Goal: Task Accomplishment & Management: Complete application form

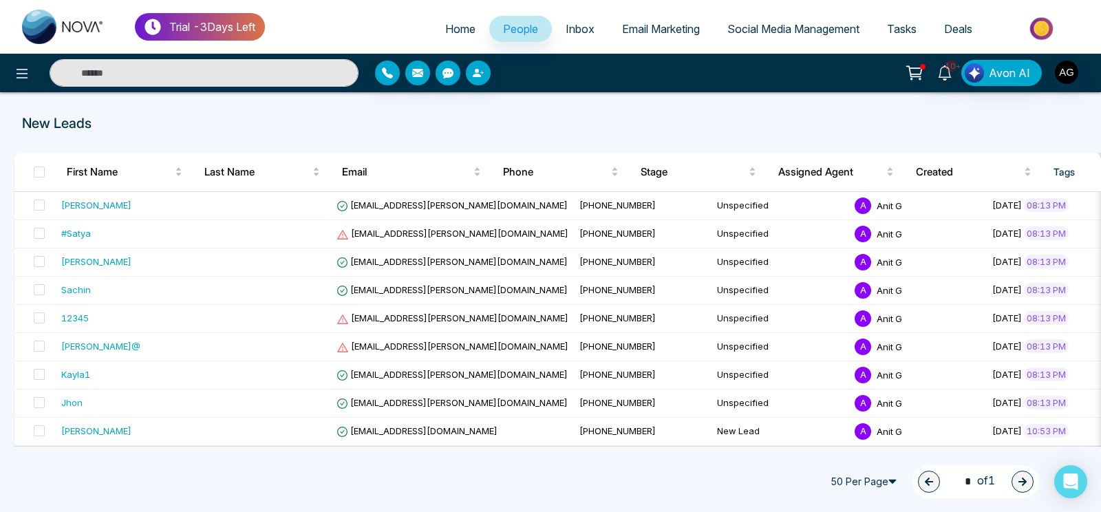
click at [449, 19] on link "Home" at bounding box center [460, 29] width 58 height 26
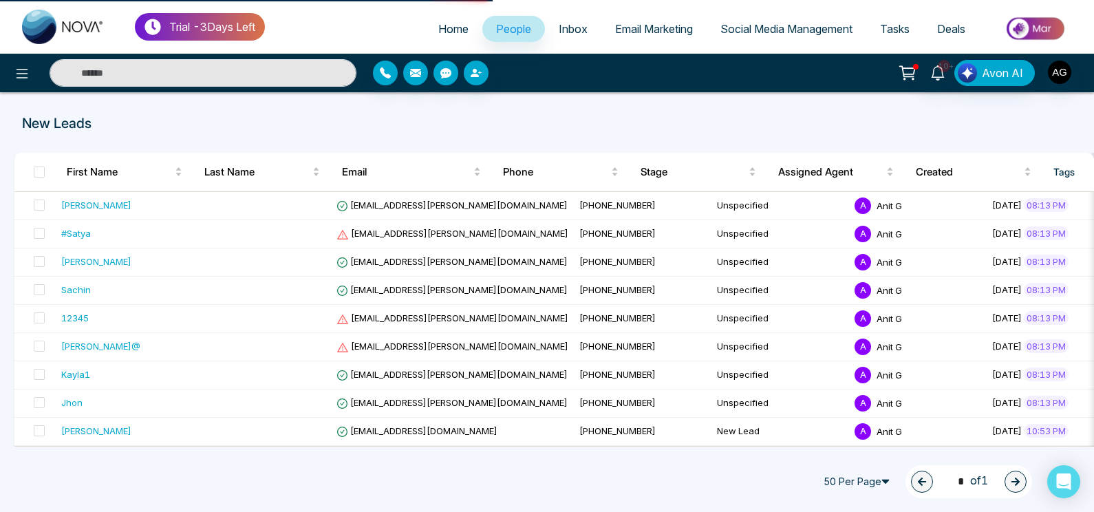
select select "*"
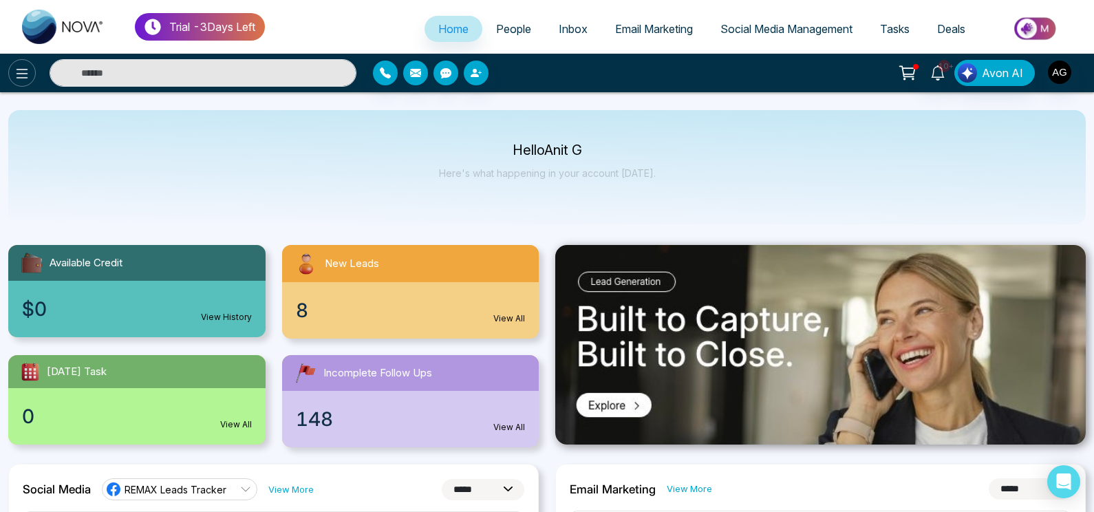
click at [28, 74] on icon at bounding box center [22, 73] width 17 height 17
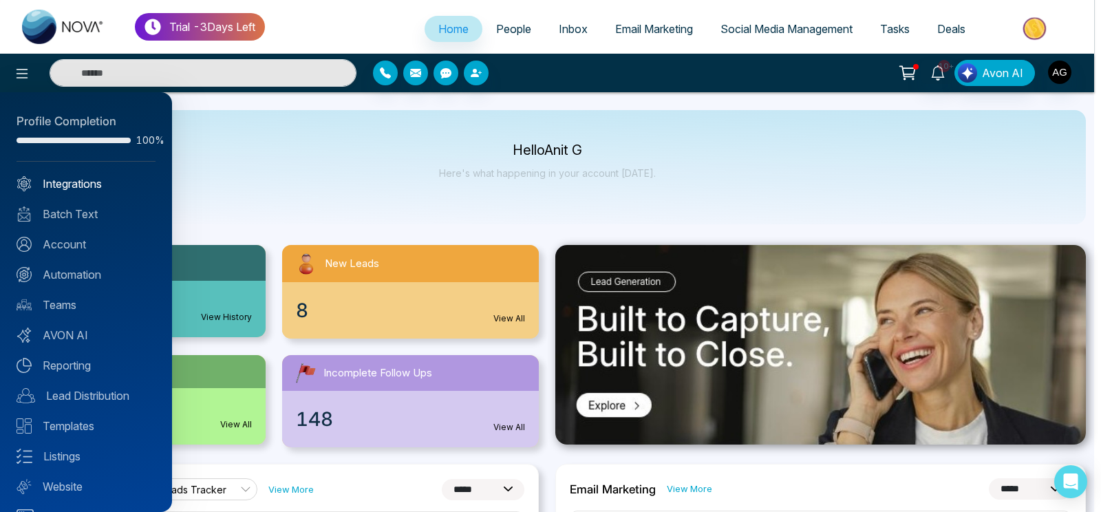
click at [101, 187] on link "Integrations" at bounding box center [86, 183] width 139 height 17
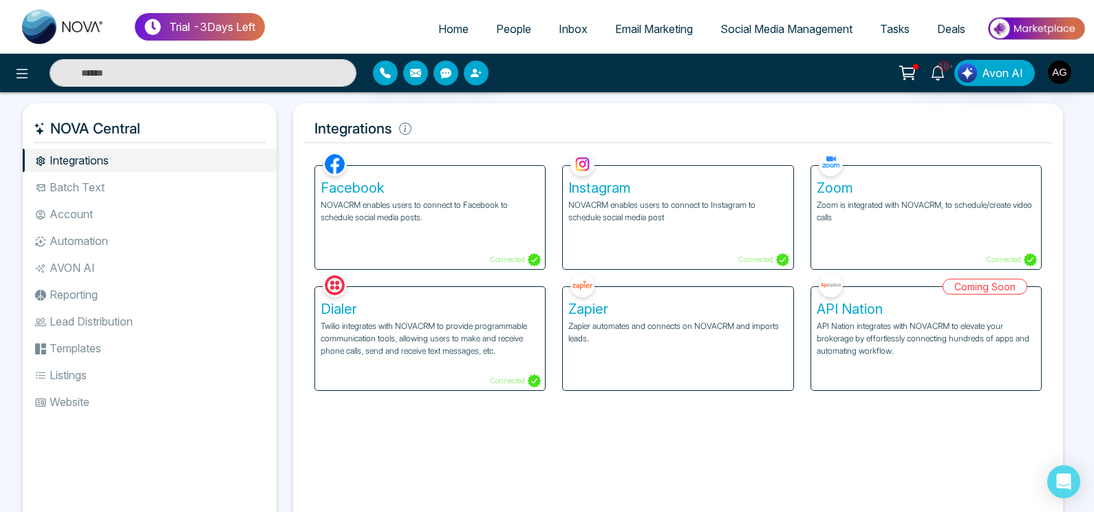
click at [457, 222] on p "NOVACRM enables users to connect to Facebook to schedule social media posts." at bounding box center [430, 211] width 219 height 25
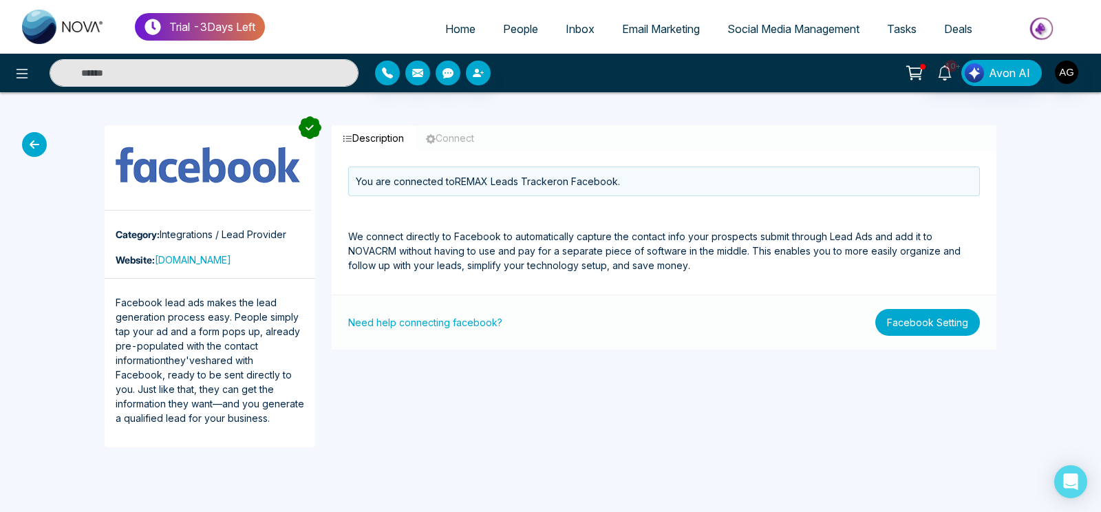
click at [961, 334] on button "Facebook Setting" at bounding box center [927, 322] width 105 height 27
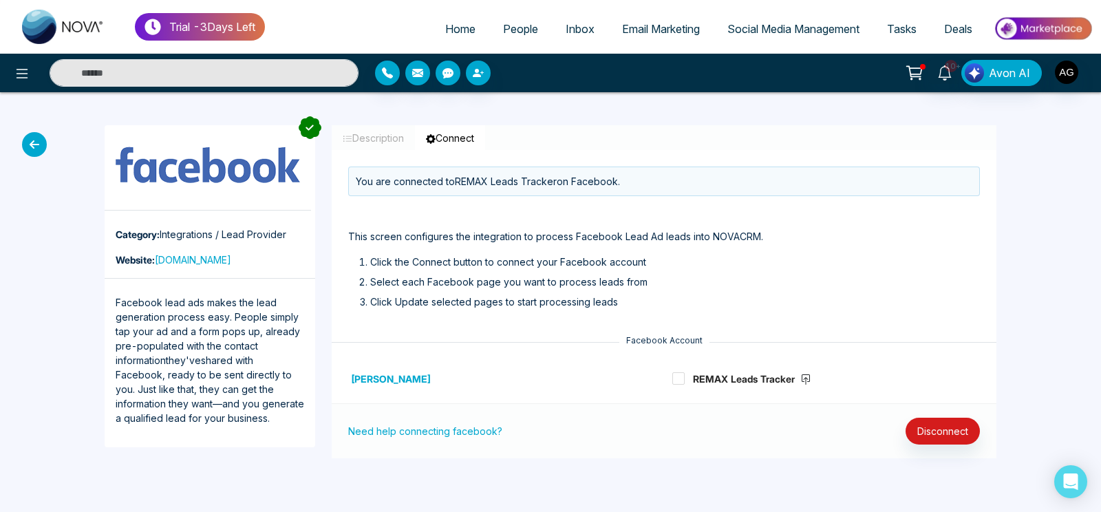
click at [961, 334] on div "Facebook Account" at bounding box center [664, 340] width 665 height 12
click at [695, 375] on strong "REMAX Leads Tracker" at bounding box center [752, 379] width 118 height 12
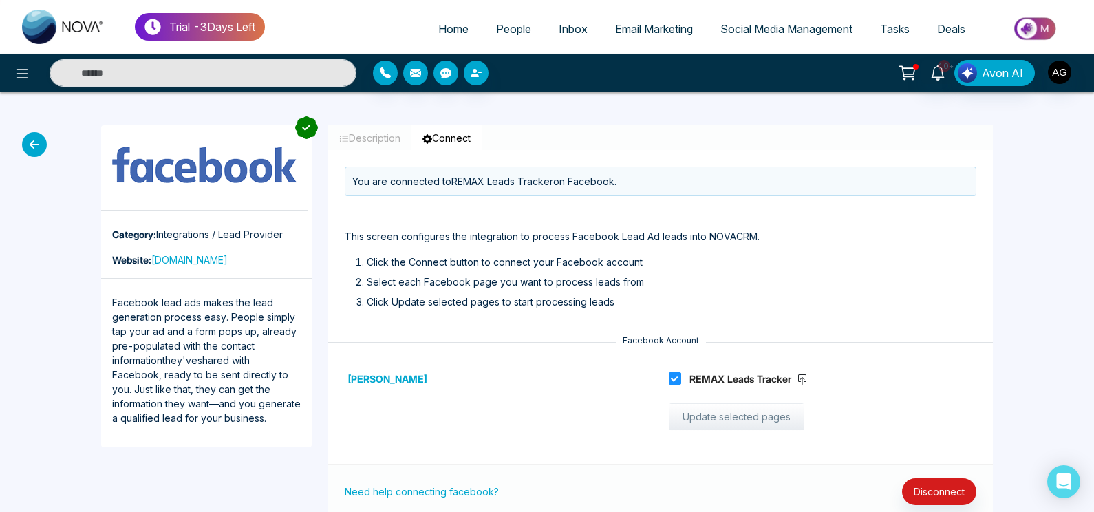
click at [727, 409] on button "Update selected pages" at bounding box center [737, 417] width 136 height 28
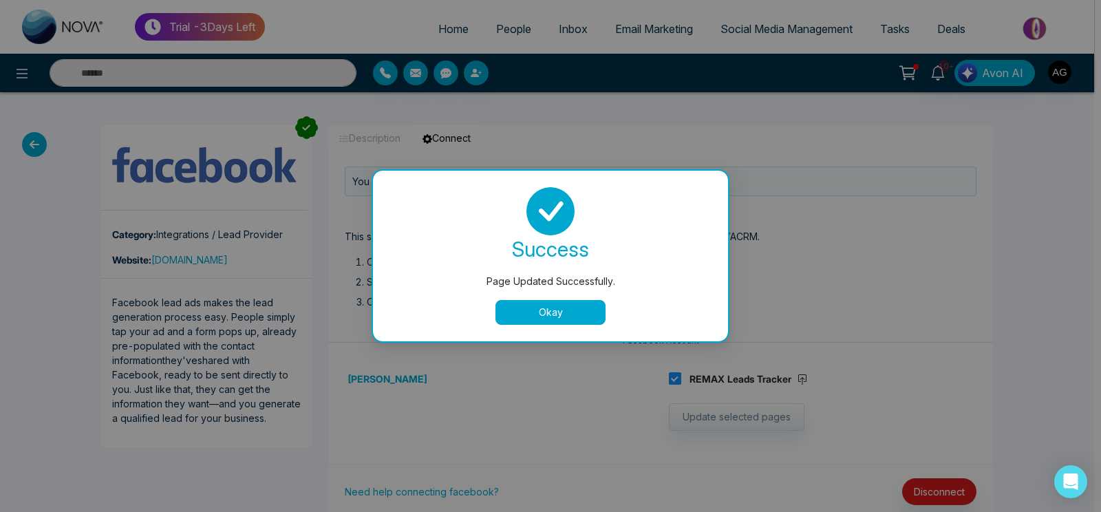
click at [568, 308] on button "Okay" at bounding box center [550, 312] width 110 height 25
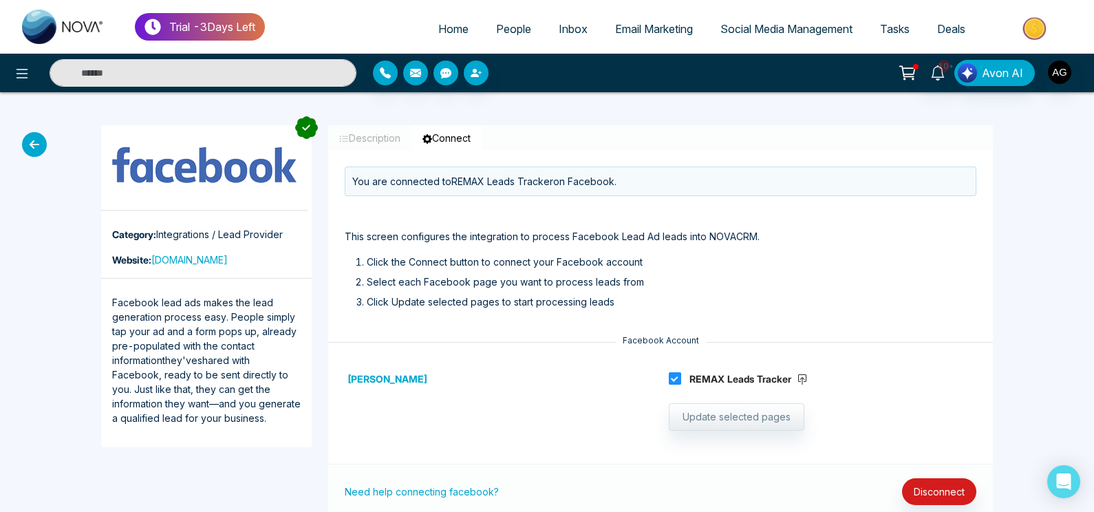
click at [680, 381] on span at bounding box center [675, 378] width 12 height 12
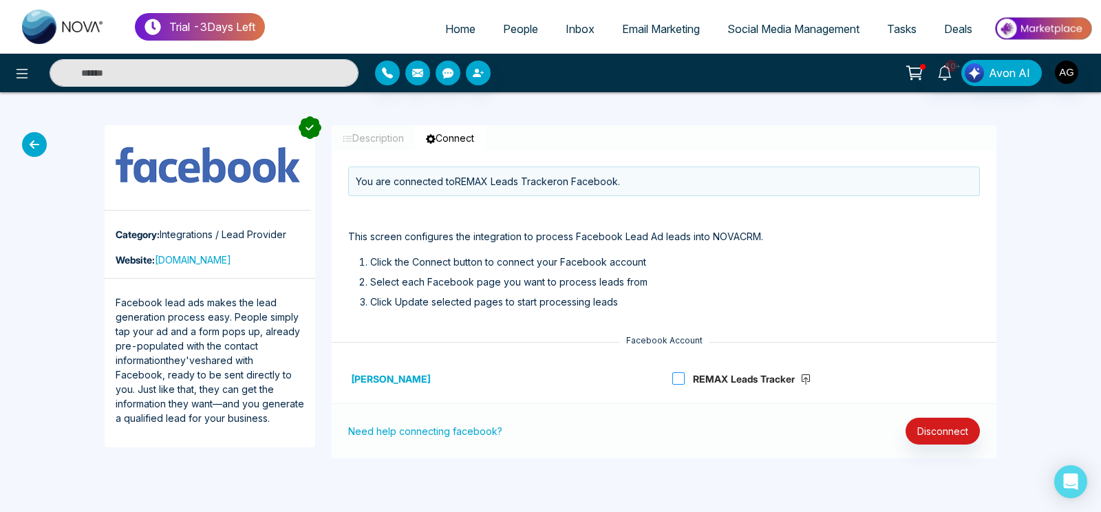
click at [680, 381] on span at bounding box center [678, 378] width 12 height 12
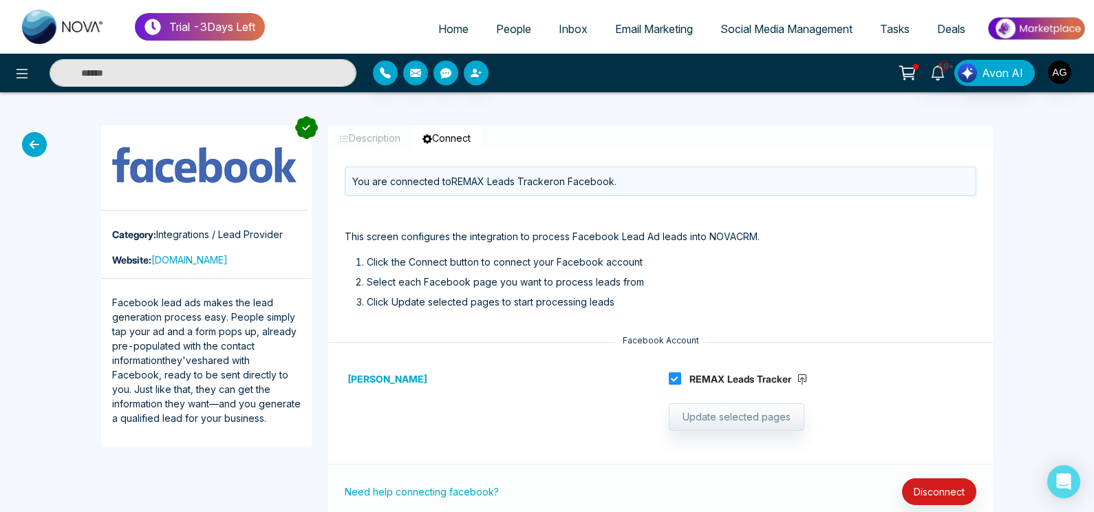
click at [680, 381] on span at bounding box center [675, 378] width 12 height 12
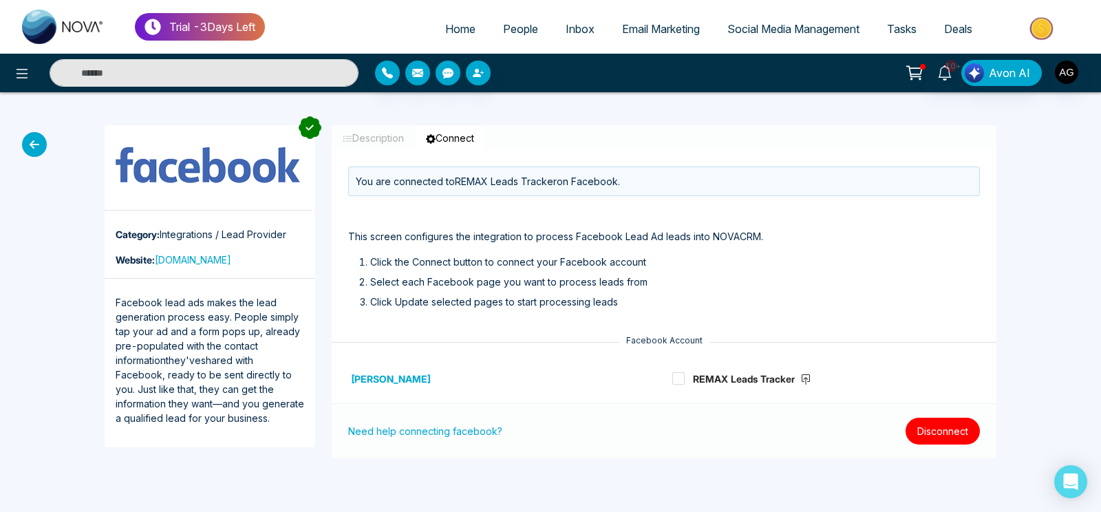
click at [942, 423] on button "Disconnect" at bounding box center [942, 431] width 74 height 27
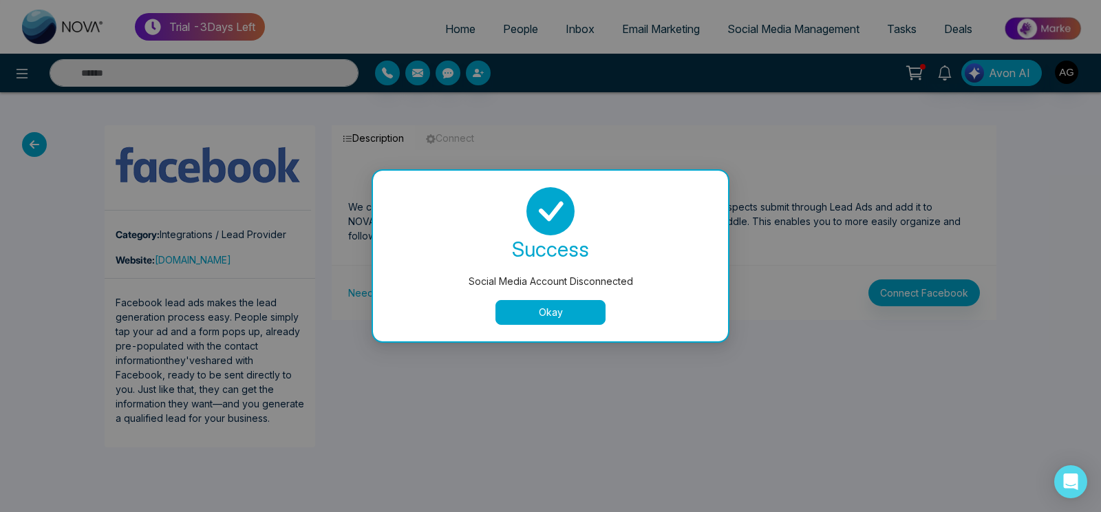
click at [539, 316] on button "Okay" at bounding box center [550, 312] width 110 height 25
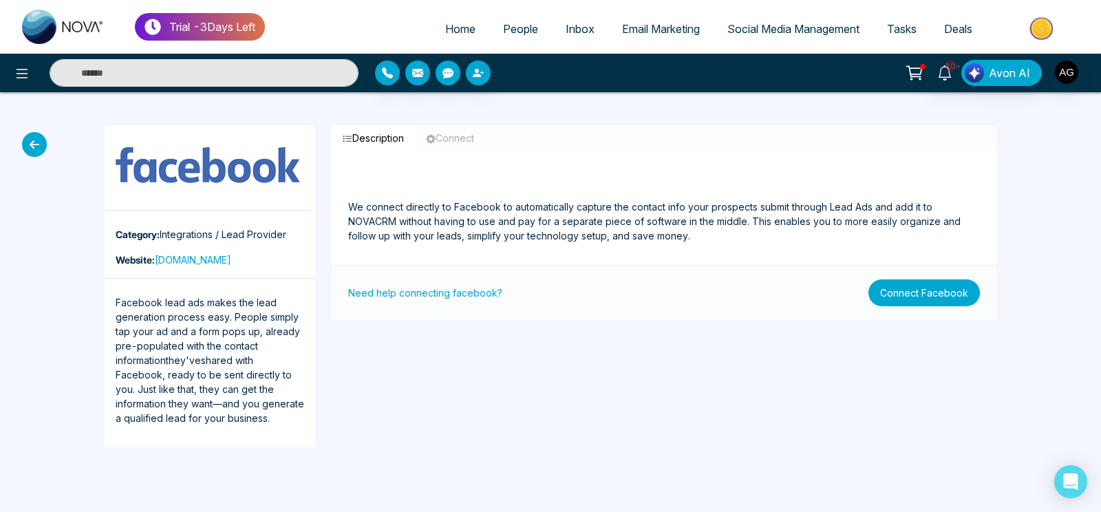
click at [932, 290] on button "Connect Facebook" at bounding box center [923, 292] width 111 height 27
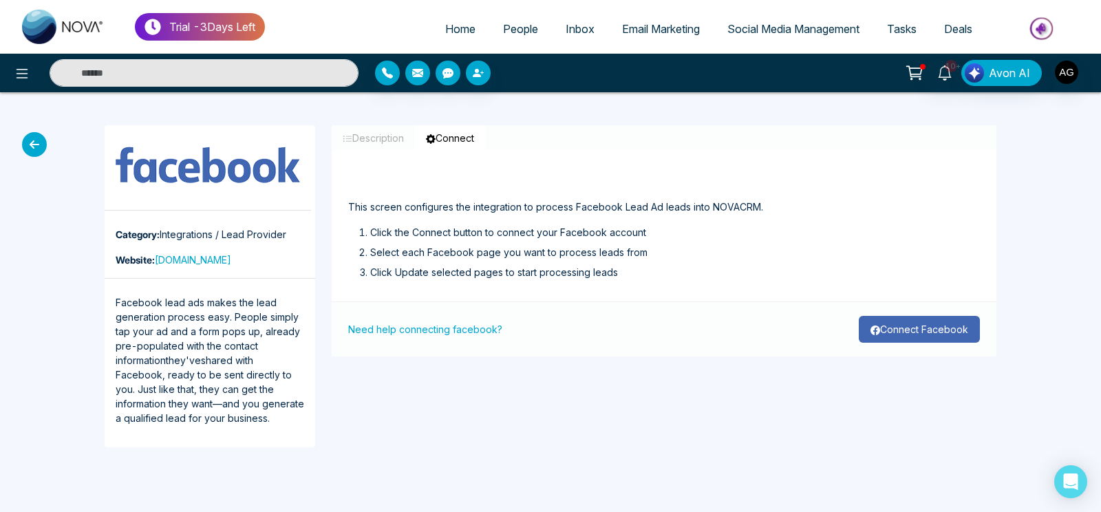
click at [925, 327] on button "Connect Facebook" at bounding box center [919, 329] width 121 height 27
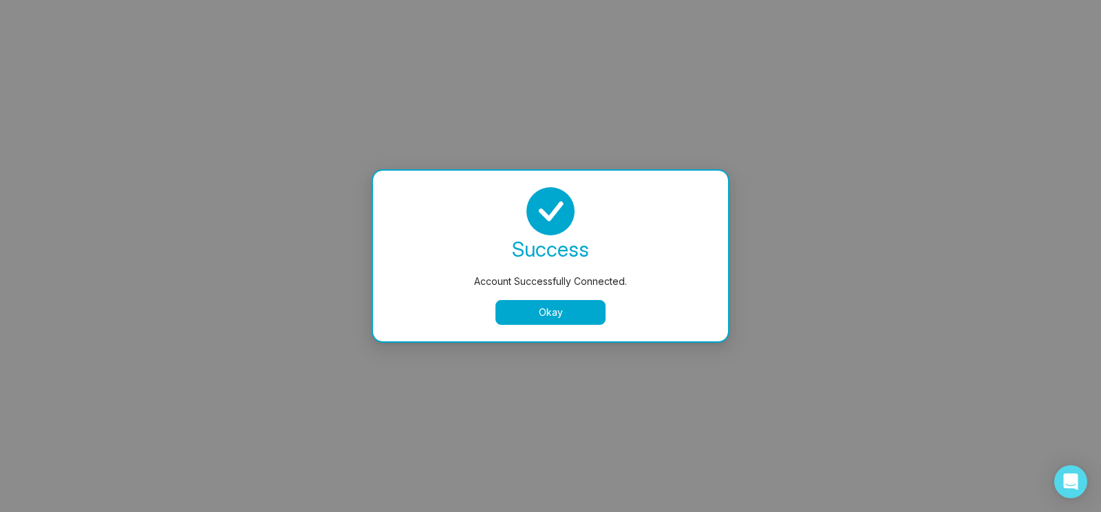
click at [575, 309] on button "Okay" at bounding box center [550, 312] width 110 height 25
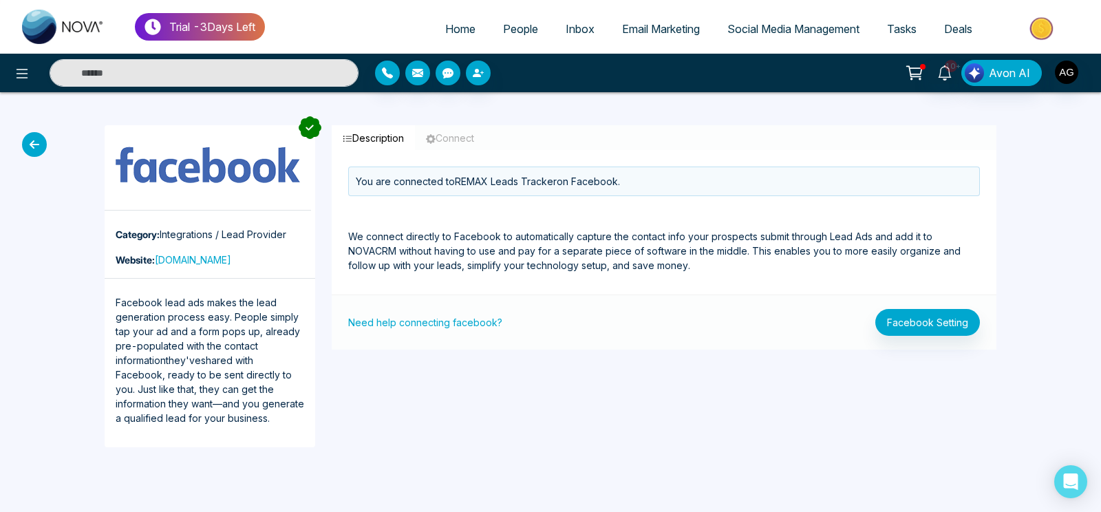
drag, startPoint x: 45, startPoint y: 155, endPoint x: 29, endPoint y: 134, distance: 26.4
click at [29, 134] on div "Category: Integrations / Lead Provider Website: [DOMAIN_NAME] Facebook lead ads…" at bounding box center [550, 286] width 1101 height 388
click at [29, 134] on icon at bounding box center [34, 144] width 25 height 25
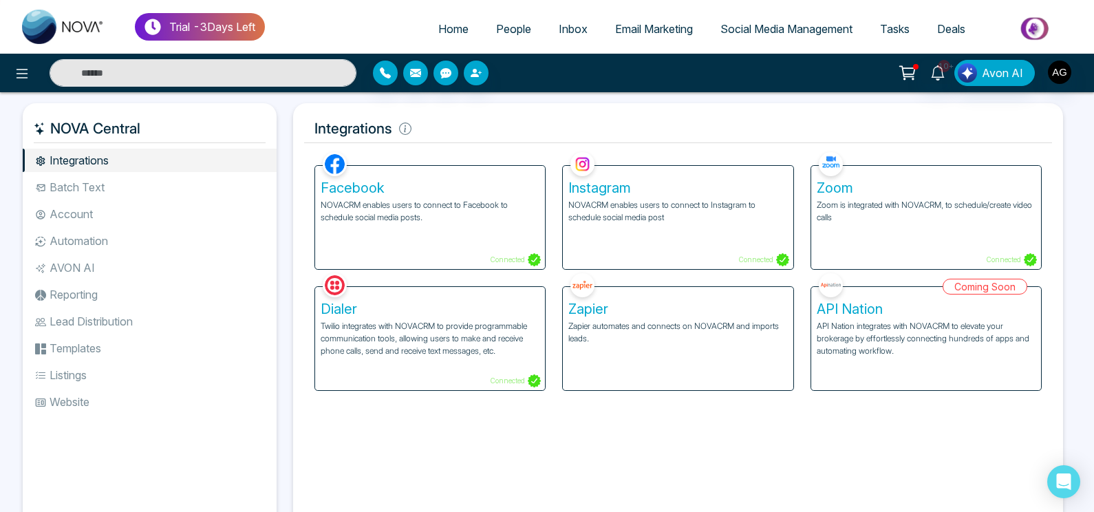
click at [738, 237] on div "Instagram NOVACRM enables users to connect to Instagram to schedule social medi…" at bounding box center [678, 217] width 230 height 103
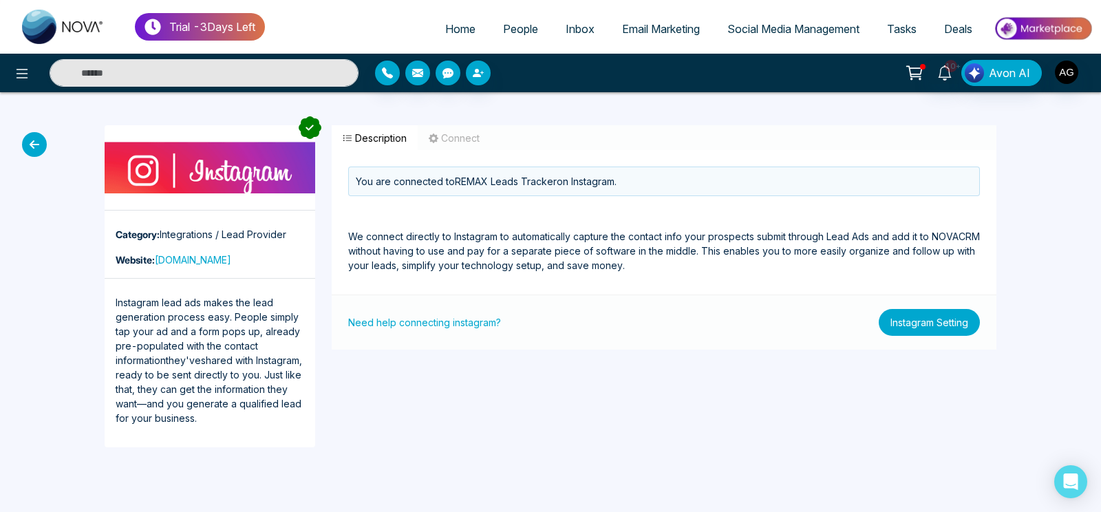
click at [926, 321] on button "Instagram Setting" at bounding box center [929, 322] width 101 height 27
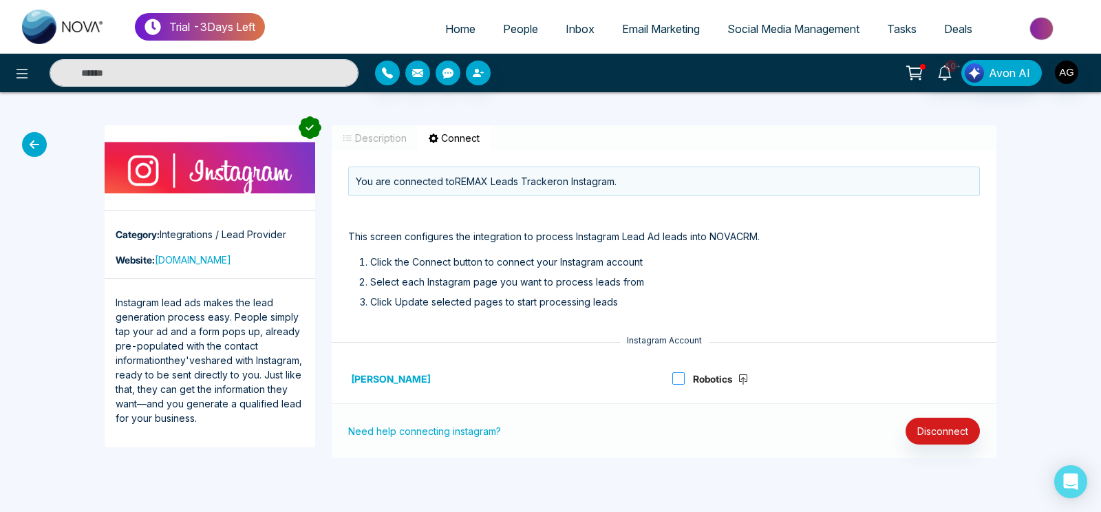
click at [691, 380] on span "Robotics" at bounding box center [719, 378] width 69 height 17
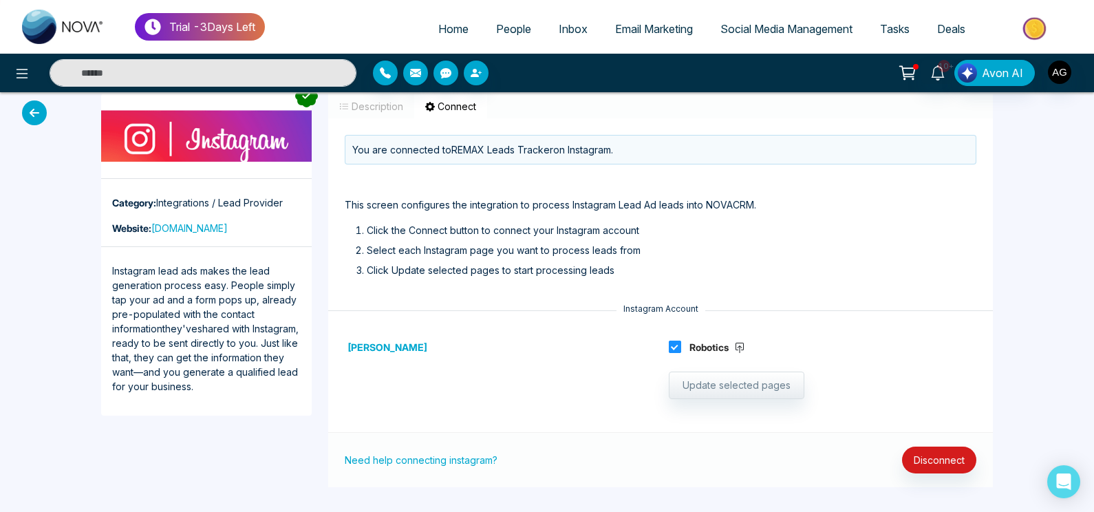
scroll to position [32, 0]
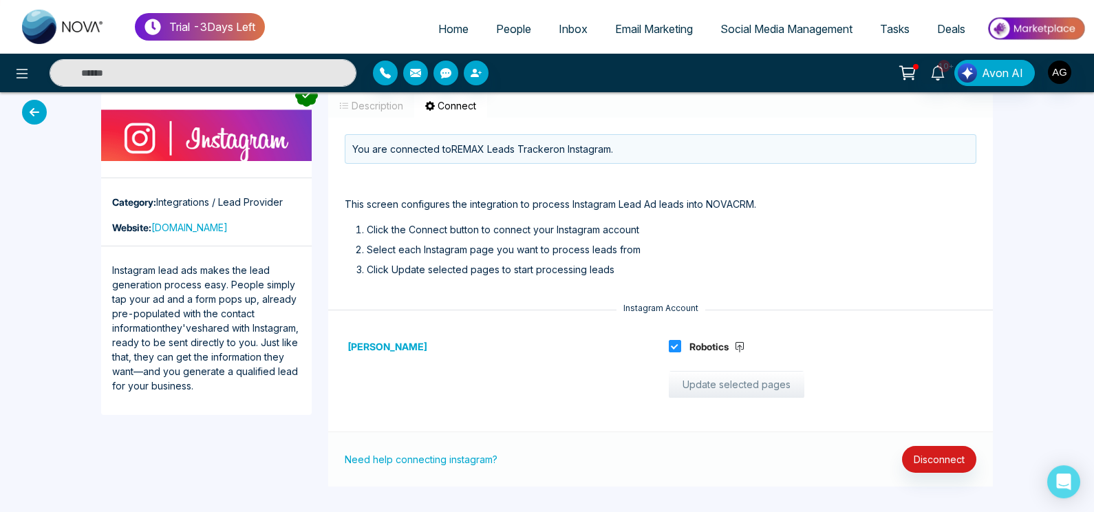
click at [731, 386] on button "Update selected pages" at bounding box center [737, 385] width 136 height 28
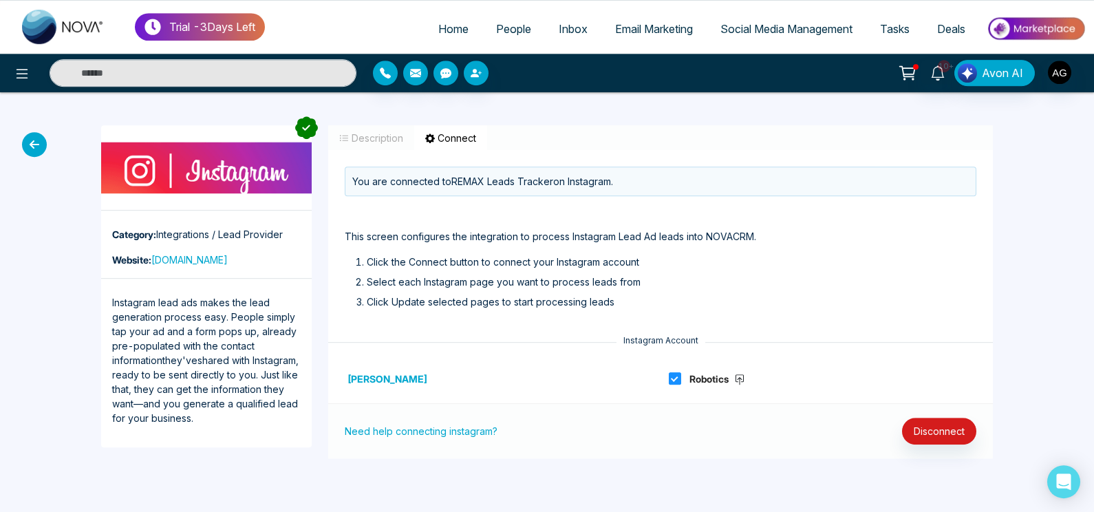
scroll to position [0, 0]
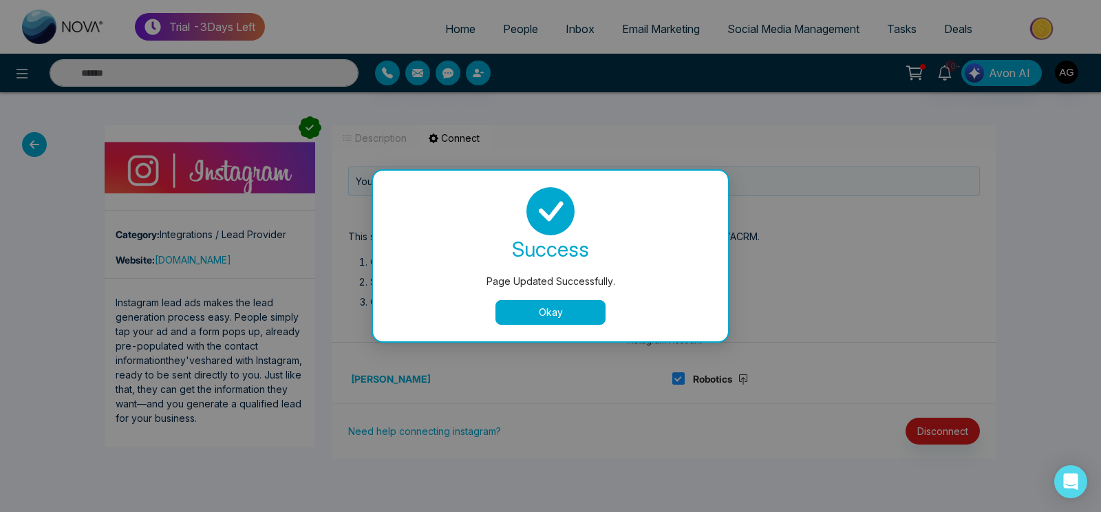
click at [565, 308] on button "Okay" at bounding box center [550, 312] width 110 height 25
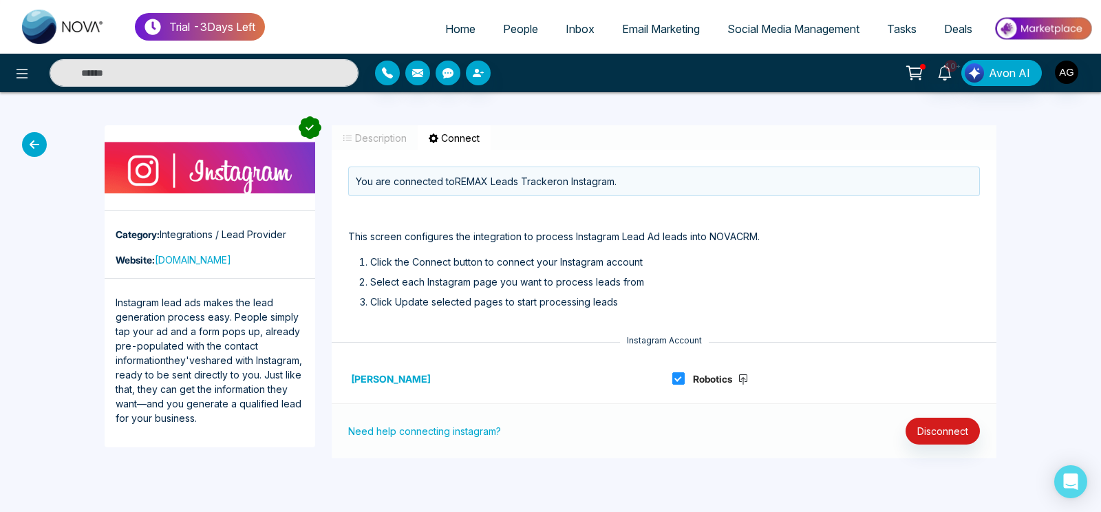
click at [36, 140] on icon at bounding box center [34, 144] width 25 height 25
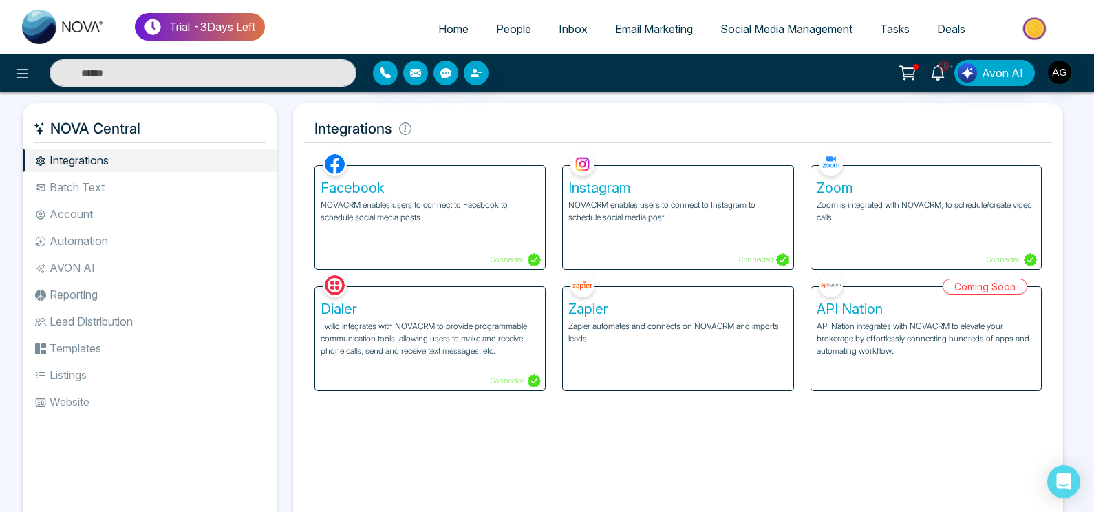
click at [700, 215] on p "NOVACRM enables users to connect to Instagram to schedule social media post" at bounding box center [677, 211] width 219 height 25
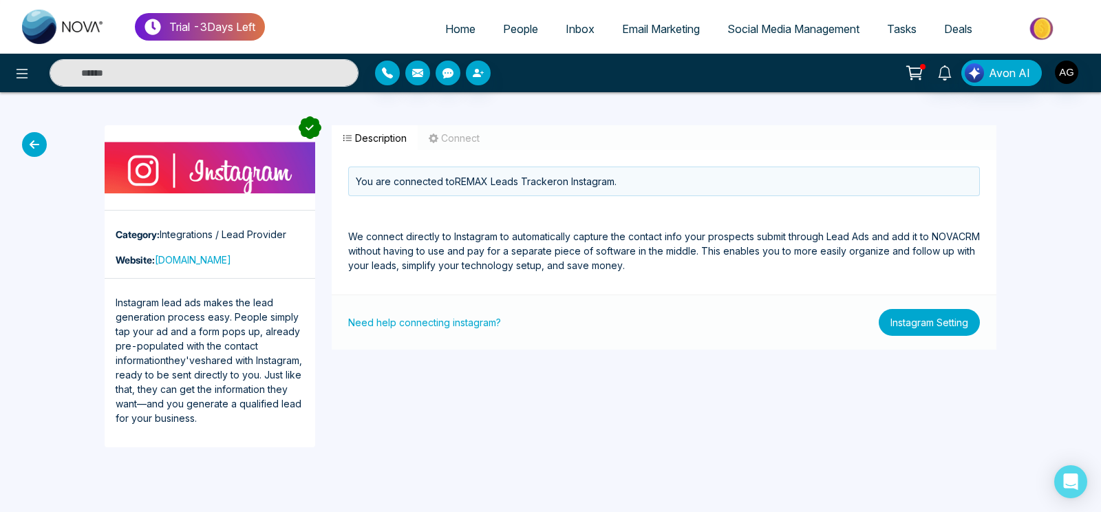
click at [938, 312] on button "Instagram Setting" at bounding box center [929, 322] width 101 height 27
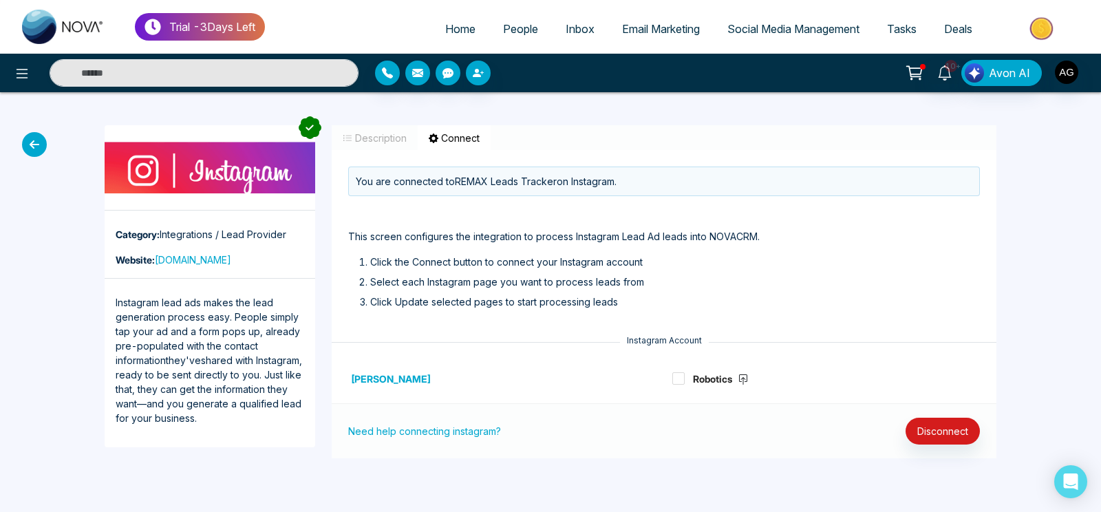
click at [36, 149] on icon at bounding box center [34, 144] width 25 height 25
click at [33, 144] on icon at bounding box center [34, 144] width 25 height 25
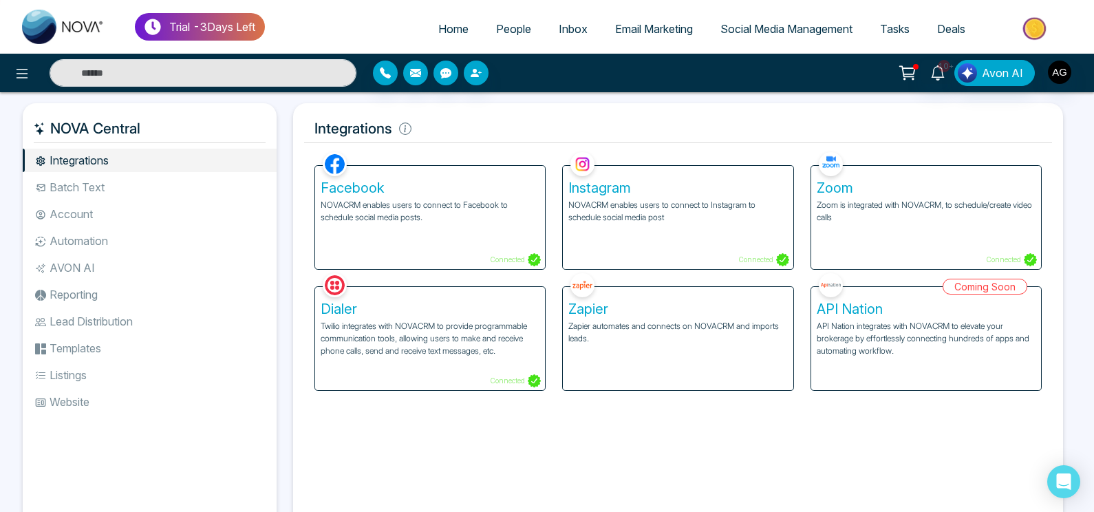
click at [97, 194] on li "Batch Text" at bounding box center [150, 186] width 254 height 23
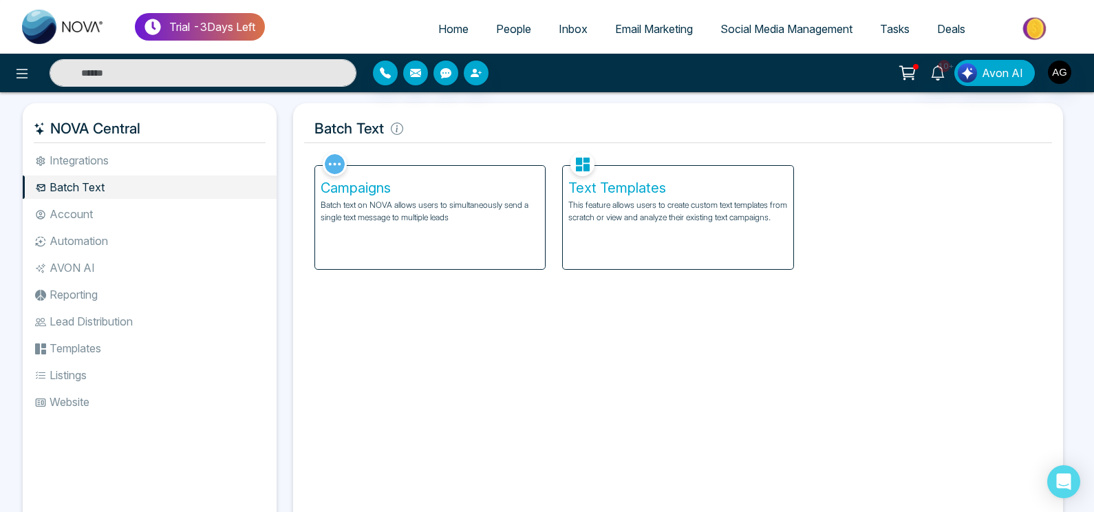
click at [694, 224] on p "This feature allows users to create custom text templates from scratch or view …" at bounding box center [677, 211] width 219 height 25
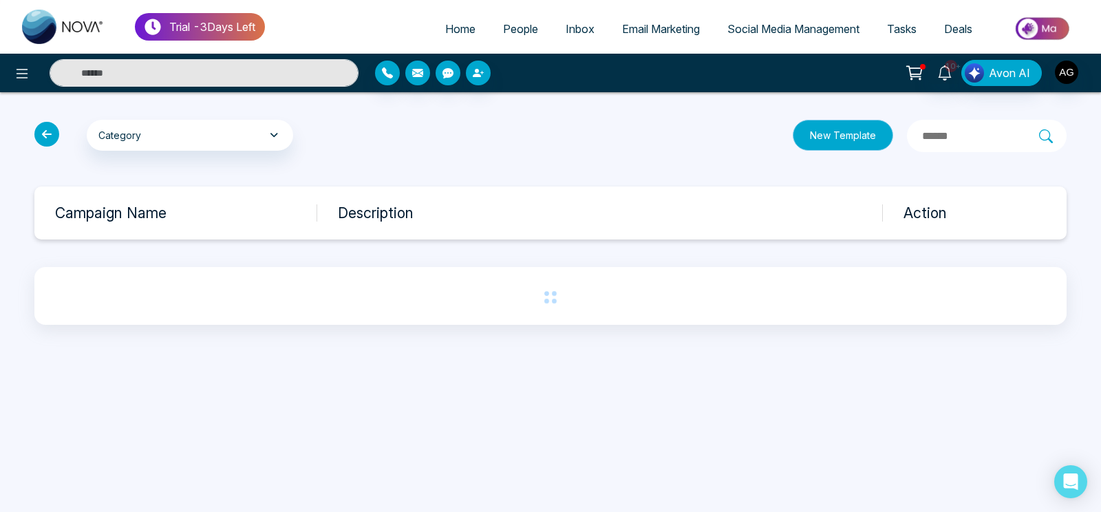
click at [797, 138] on button "New Template" at bounding box center [843, 135] width 100 height 31
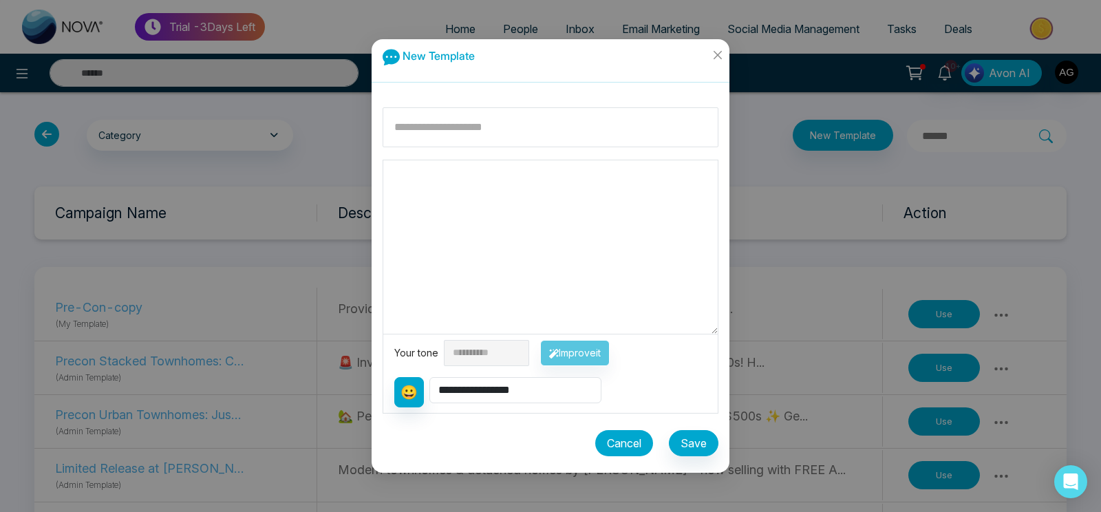
click at [625, 442] on button "Cancel" at bounding box center [624, 443] width 58 height 26
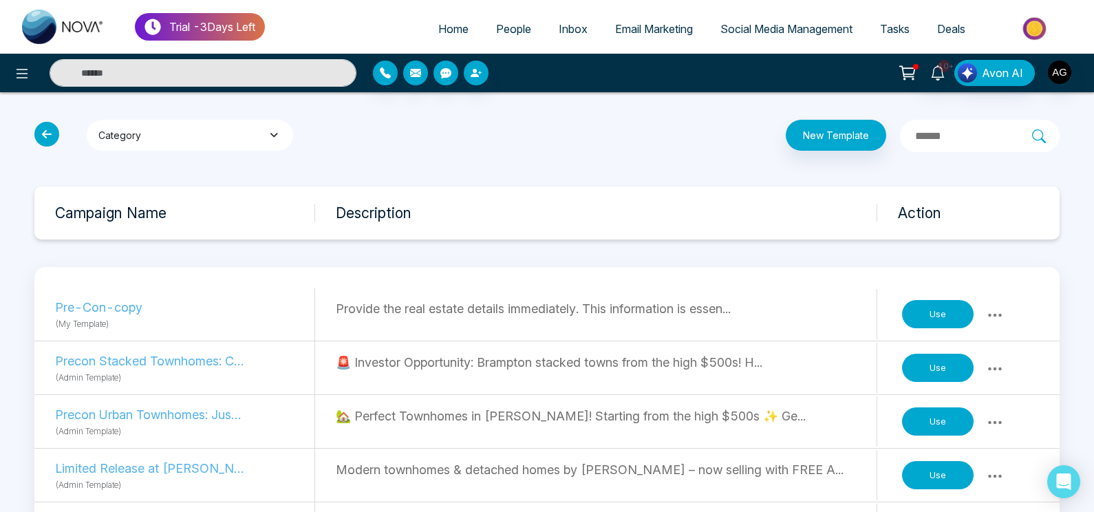
click at [205, 136] on button "Category" at bounding box center [190, 135] width 206 height 31
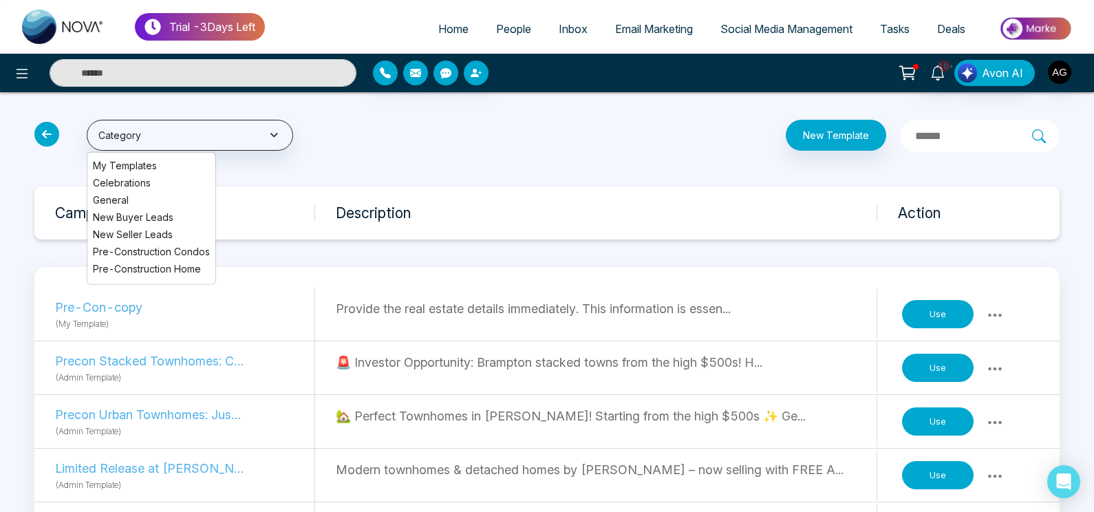
click at [148, 161] on span "My Templates" at bounding box center [151, 165] width 117 height 14
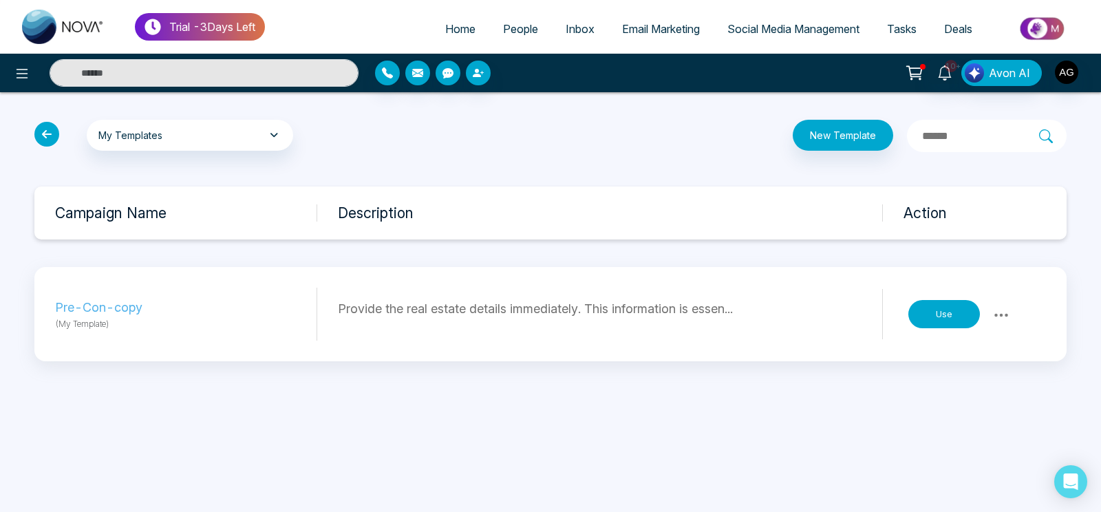
click at [1003, 319] on icon at bounding box center [1001, 315] width 17 height 17
click at [36, 133] on icon at bounding box center [46, 134] width 25 height 25
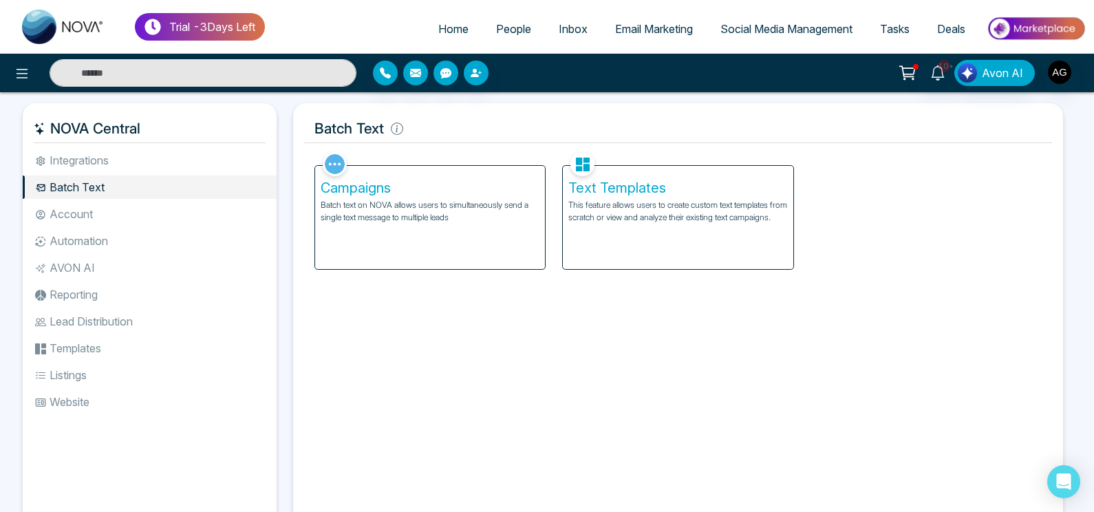
click at [143, 161] on li "Integrations" at bounding box center [150, 160] width 254 height 23
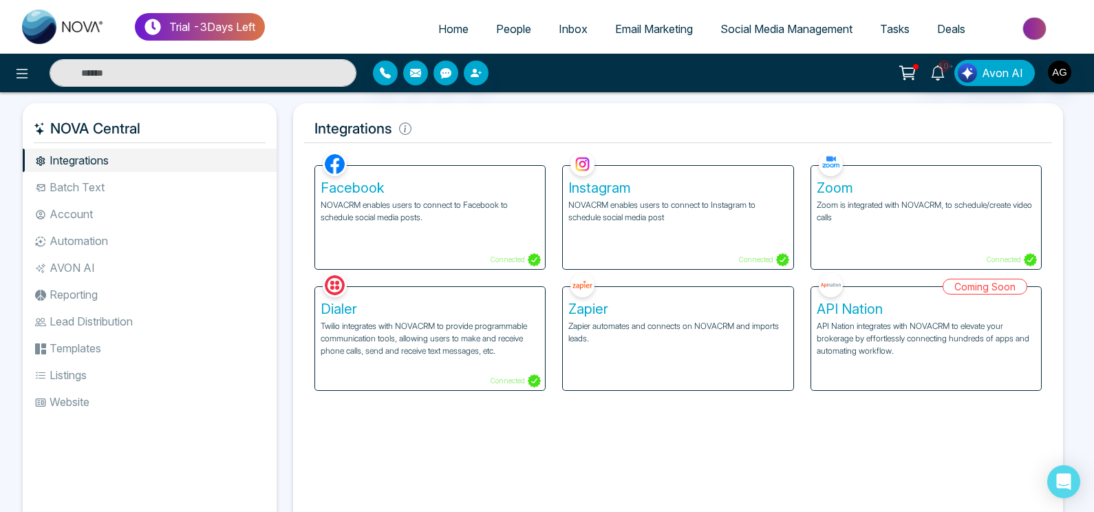
click at [453, 230] on div "Facebook NOVACRM enables users to connect to Facebook to schedule social media …" at bounding box center [430, 217] width 230 height 103
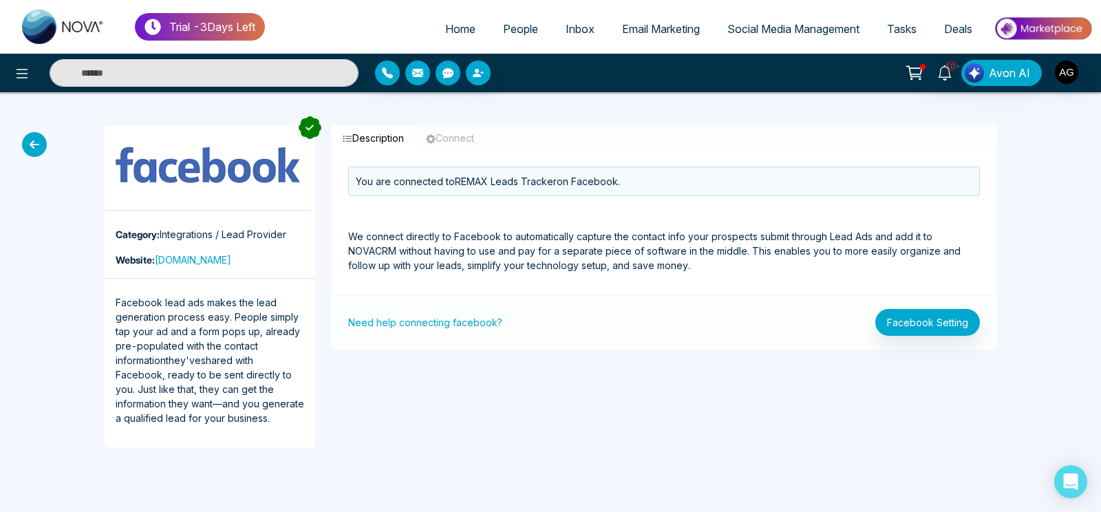
click at [33, 142] on icon at bounding box center [34, 144] width 25 height 25
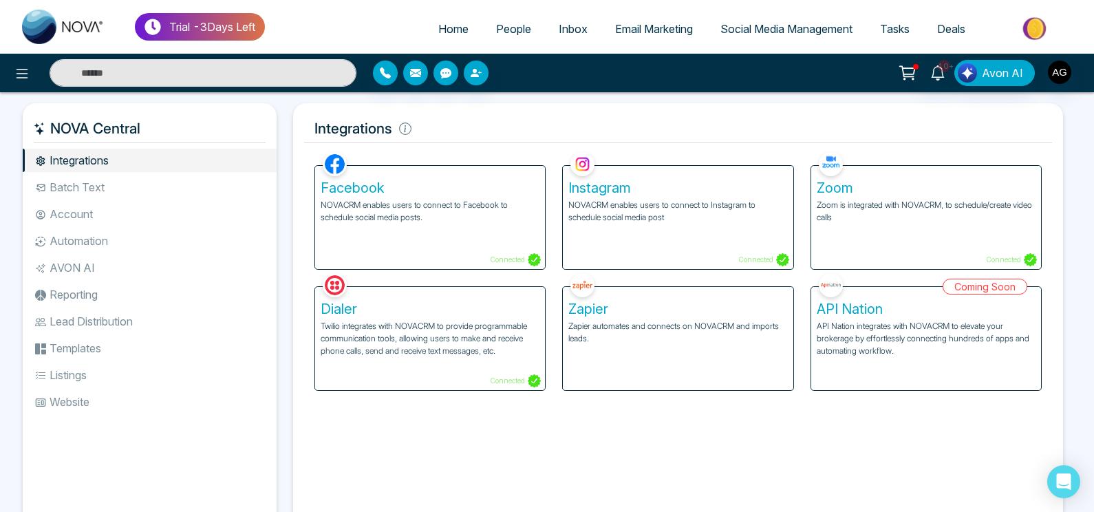
click at [398, 234] on div "Facebook NOVACRM enables users to connect to Facebook to schedule social media …" at bounding box center [430, 217] width 230 height 103
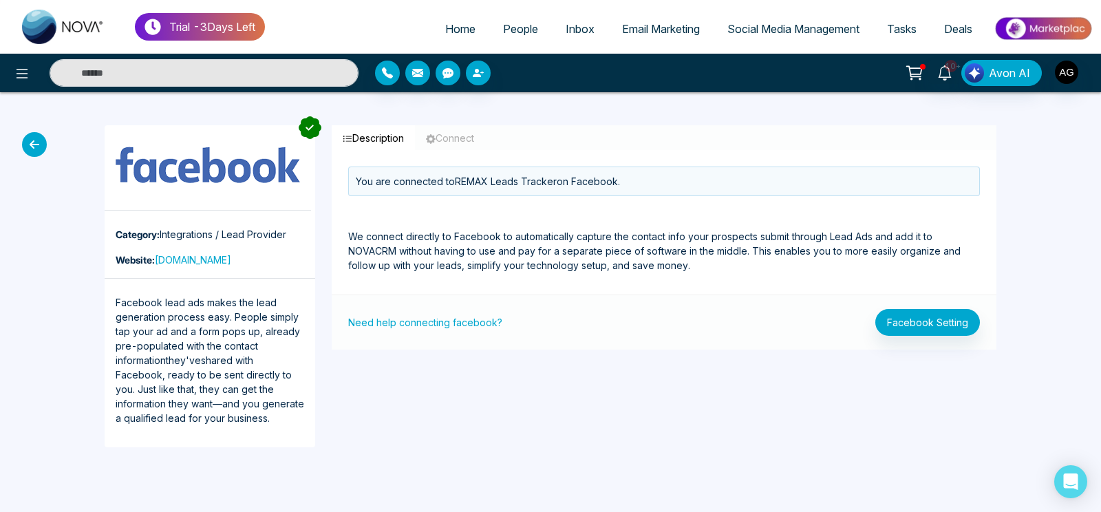
click at [39, 154] on icon at bounding box center [34, 144] width 25 height 25
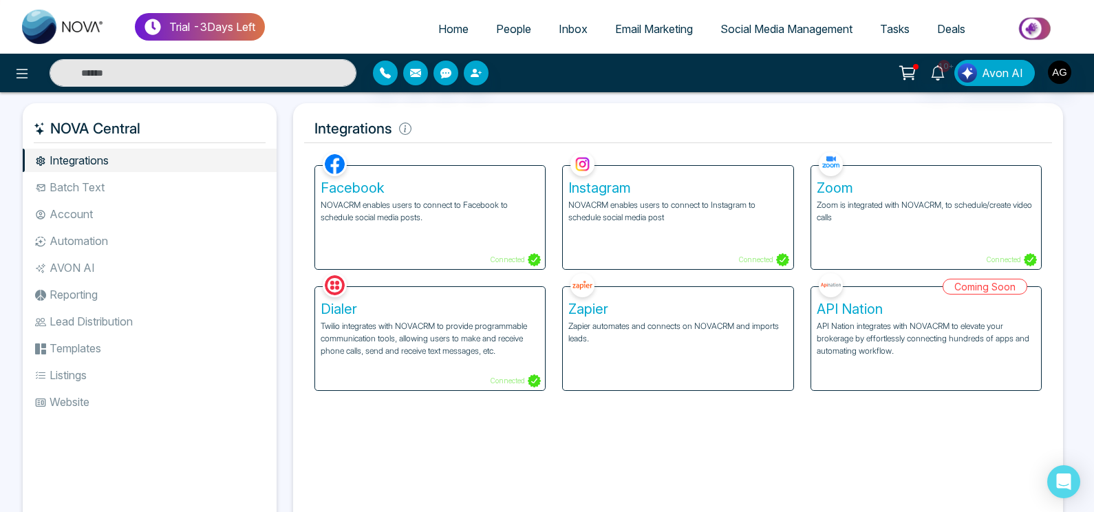
click at [981, 222] on p "Zoom is integrated with NOVACRM, to schedule/create video calls" at bounding box center [926, 211] width 219 height 25
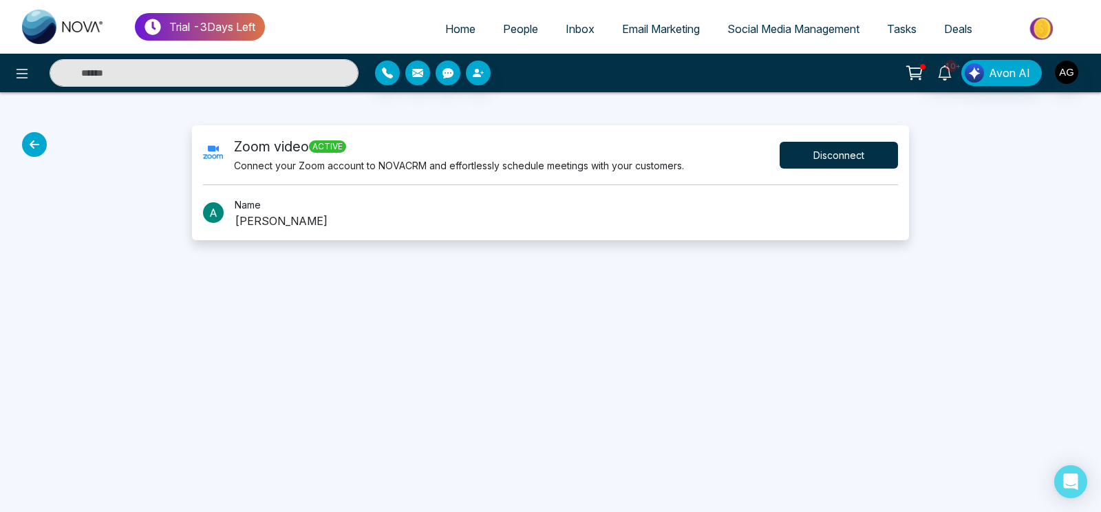
click at [819, 157] on button "Disconnect" at bounding box center [839, 155] width 118 height 27
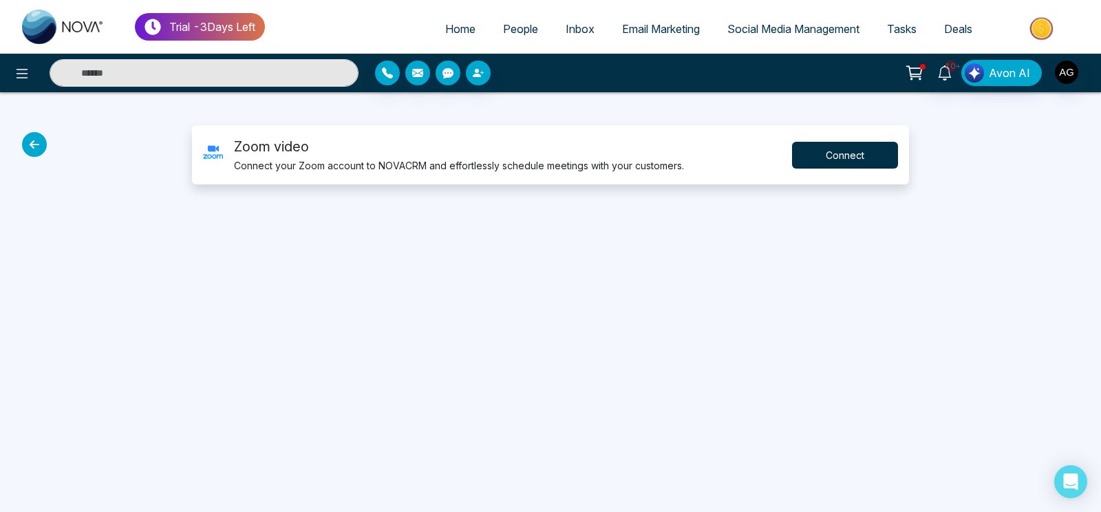
click at [819, 157] on button "Connect" at bounding box center [845, 155] width 106 height 27
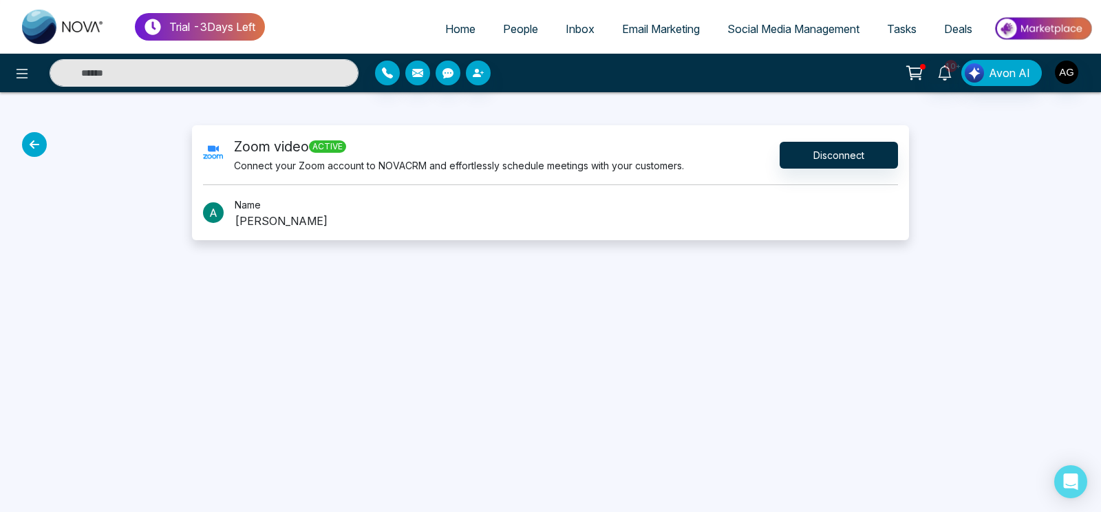
click at [44, 140] on icon at bounding box center [34, 144] width 25 height 25
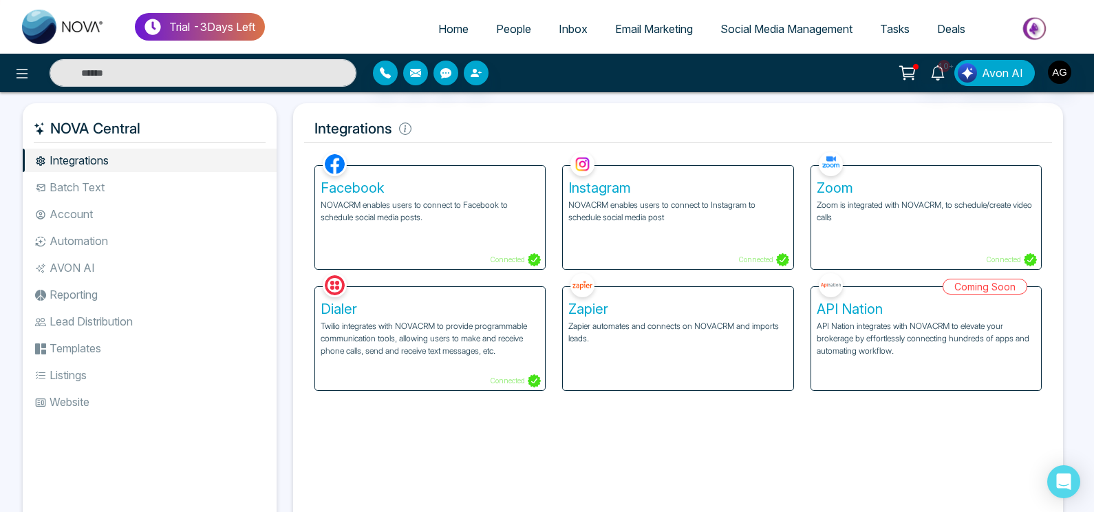
click at [100, 197] on li "Batch Text" at bounding box center [150, 186] width 254 height 23
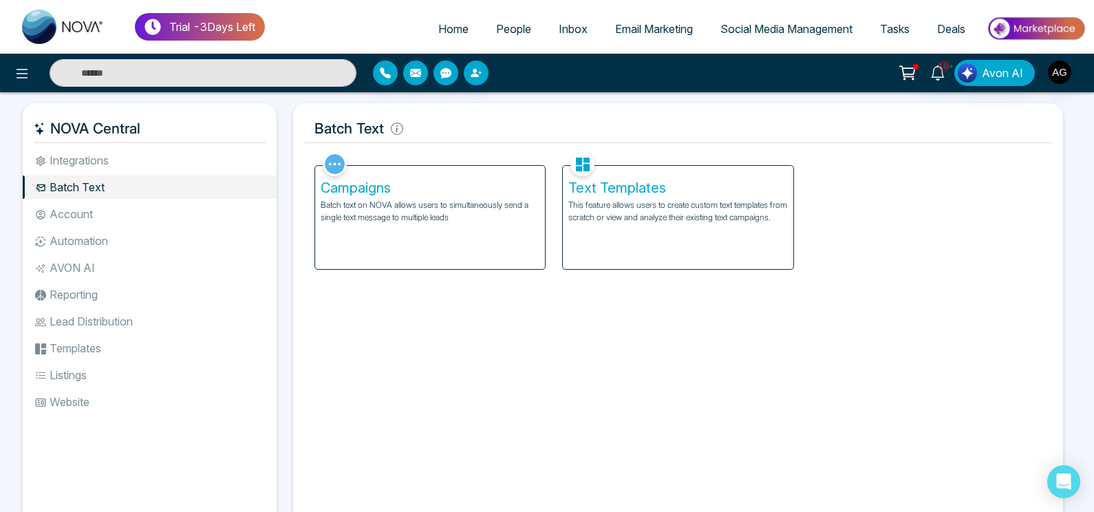
click at [156, 156] on li "Integrations" at bounding box center [150, 160] width 254 height 23
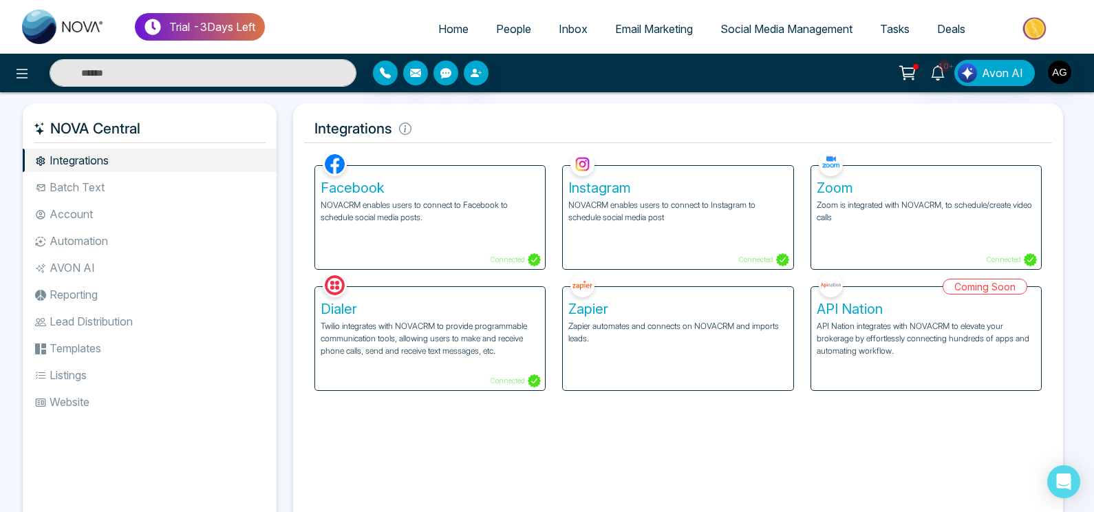
click at [160, 202] on ul "Integrations Batch Text Account Automation AVON AI Reporting Lead Distribution …" at bounding box center [150, 328] width 254 height 358
click at [86, 182] on li "Batch Text" at bounding box center [150, 186] width 254 height 23
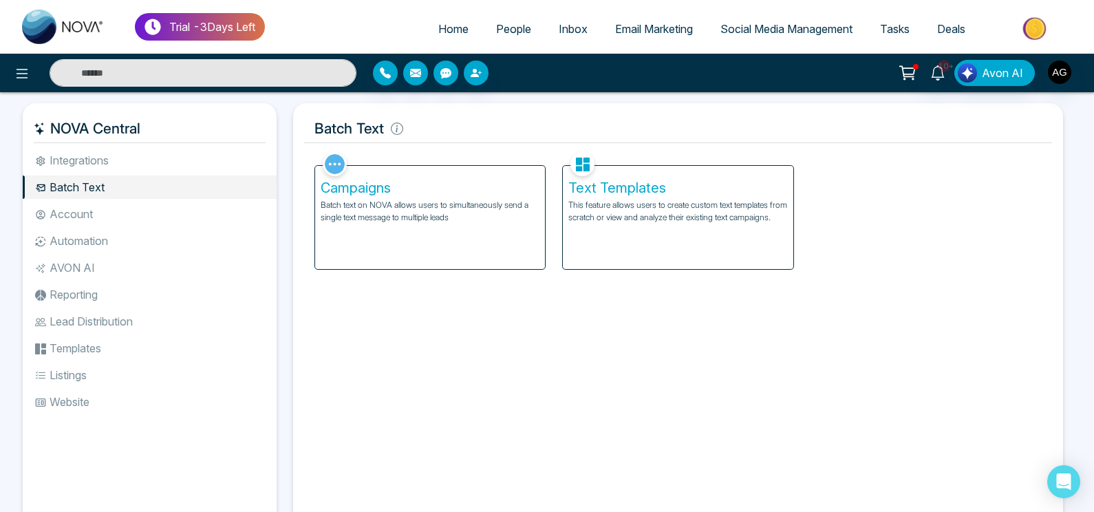
click at [487, 252] on div "Campaigns Batch text on NOVA allows users to simultaneously send a single text …" at bounding box center [430, 217] width 230 height 103
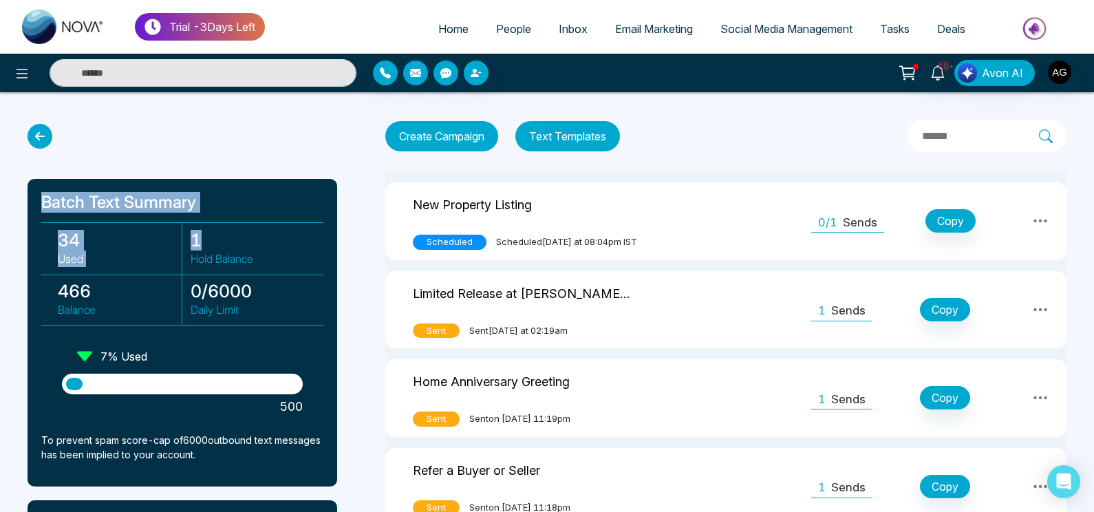
drag, startPoint x: 47, startPoint y: 197, endPoint x: 235, endPoint y: 213, distance: 189.2
click at [235, 213] on div "Batch Text Summary 34 Used 1 Hold Balance 466 Balance 0 / 6000 Daily Limit 7 % …" at bounding box center [183, 333] width 310 height 308
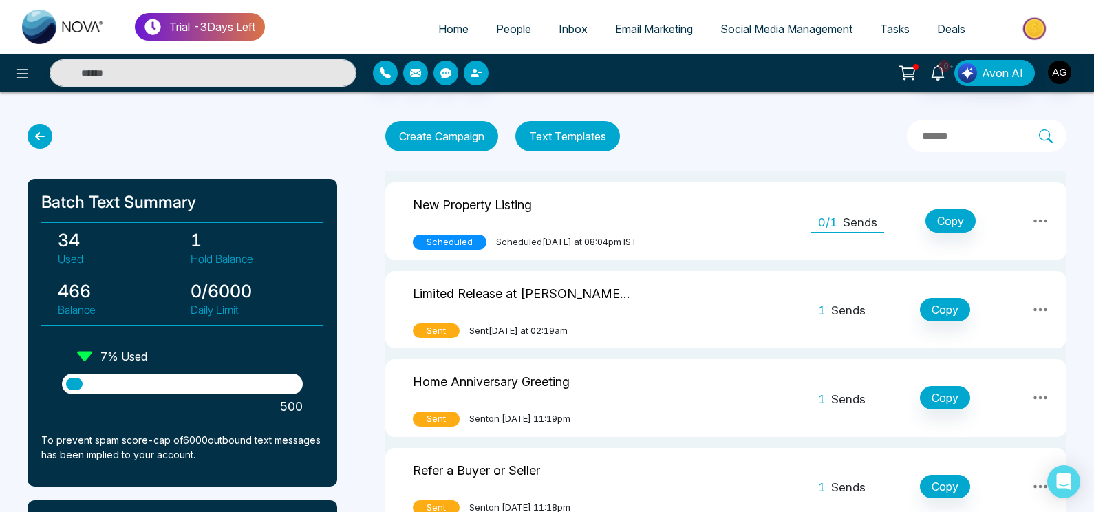
click at [235, 213] on div "Batch Text Summary 34 Used 1 Hold Balance 466 Balance 0 / 6000 Daily Limit 7 % …" at bounding box center [183, 333] width 310 height 308
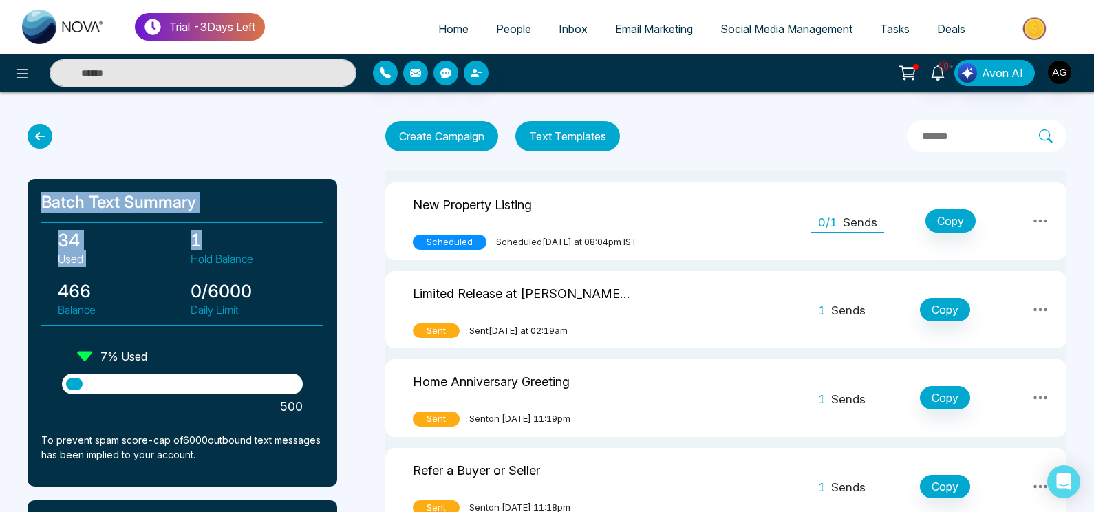
drag, startPoint x: 43, startPoint y: 207, endPoint x: 226, endPoint y: 260, distance: 190.5
click at [226, 260] on div "Batch Text Summary 34 Used 1 Hold Balance 466 Balance 0 / 6000 Daily Limit 7 % …" at bounding box center [183, 333] width 310 height 308
click at [226, 260] on p "Hold Balance" at bounding box center [253, 258] width 125 height 17
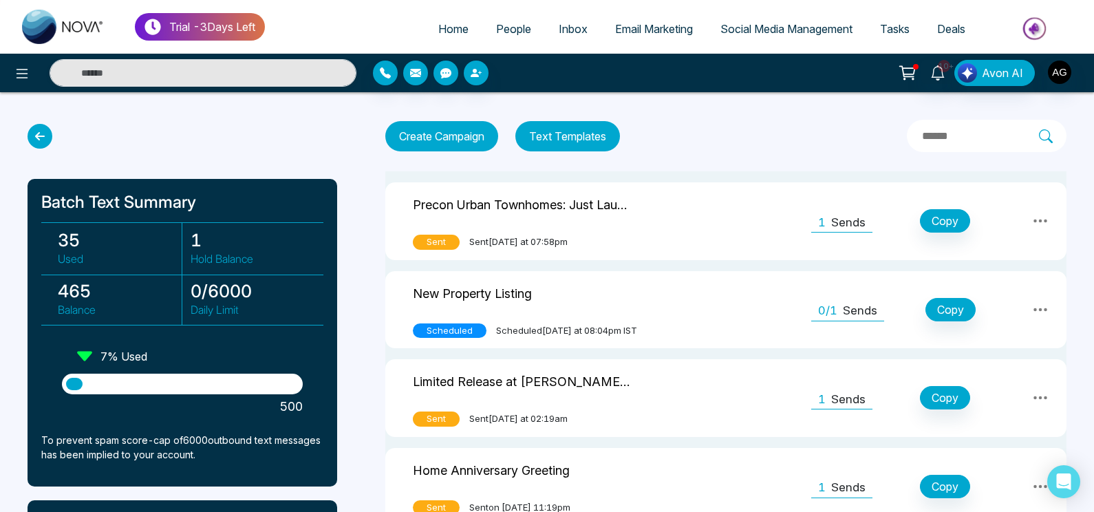
click at [45, 135] on icon at bounding box center [40, 136] width 25 height 25
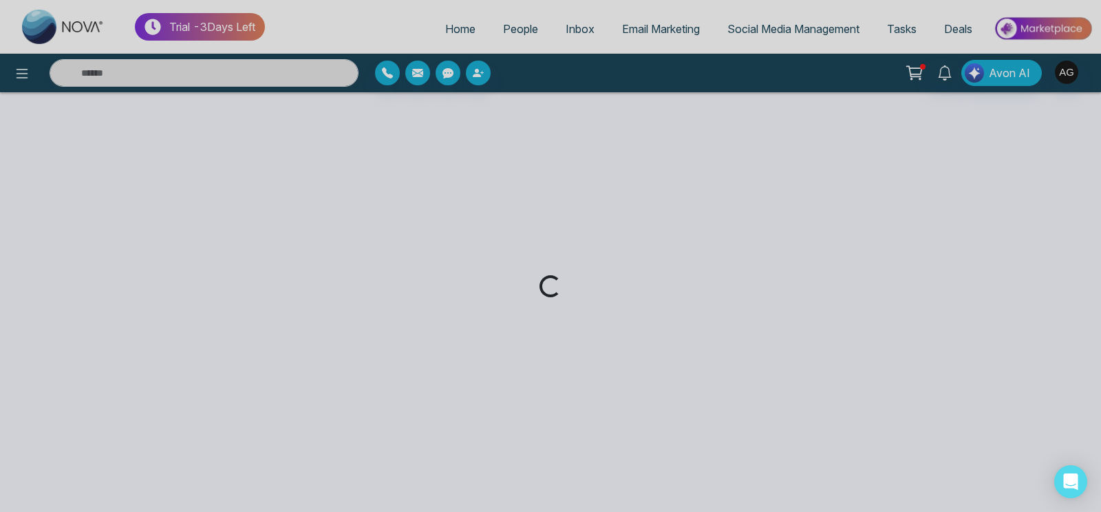
drag, startPoint x: 14, startPoint y: 64, endPoint x: 32, endPoint y: 78, distance: 22.0
click at [32, 78] on div "Loading..." at bounding box center [550, 256] width 1101 height 512
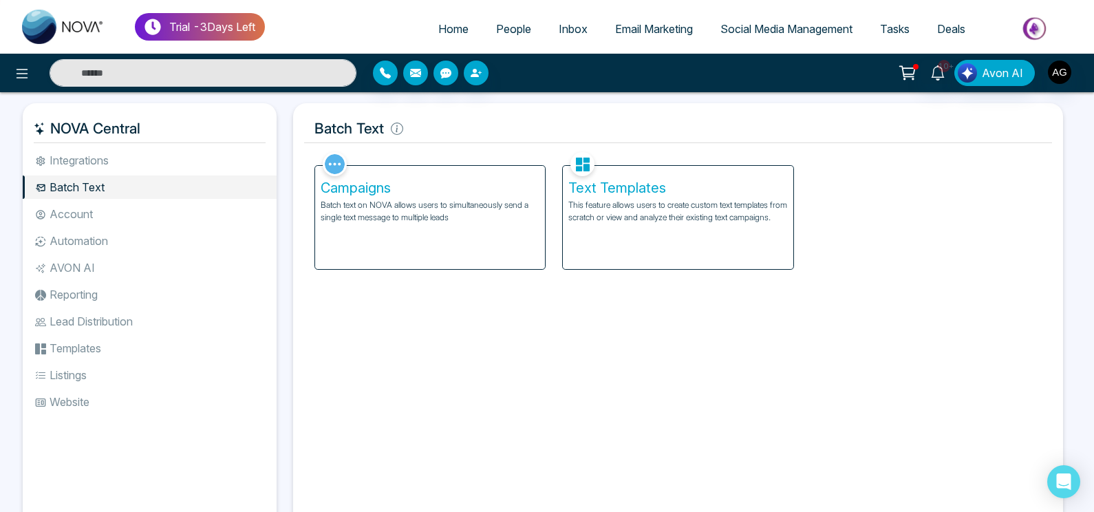
click at [22, 75] on icon at bounding box center [22, 73] width 17 height 17
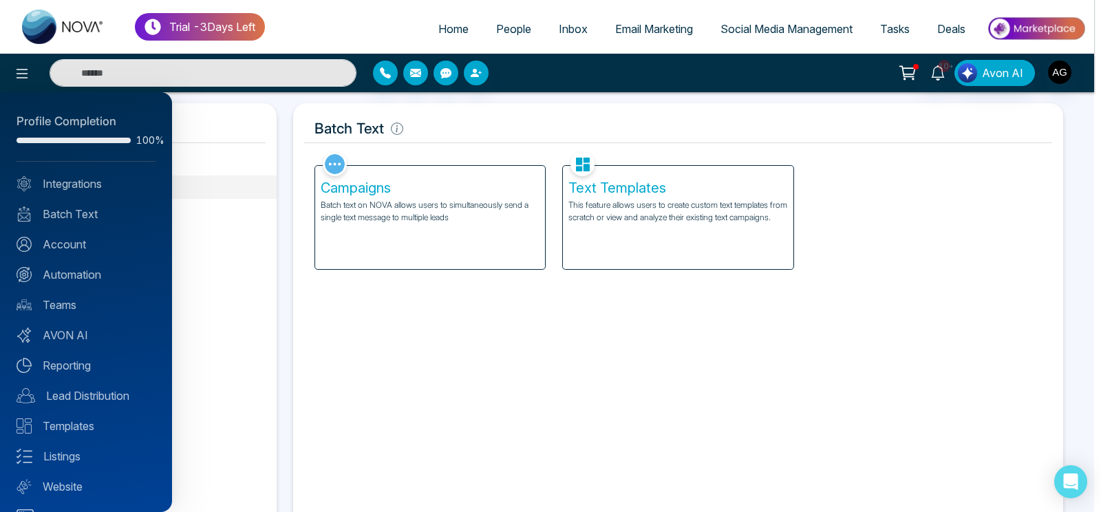
click at [22, 75] on div at bounding box center [550, 256] width 1101 height 512
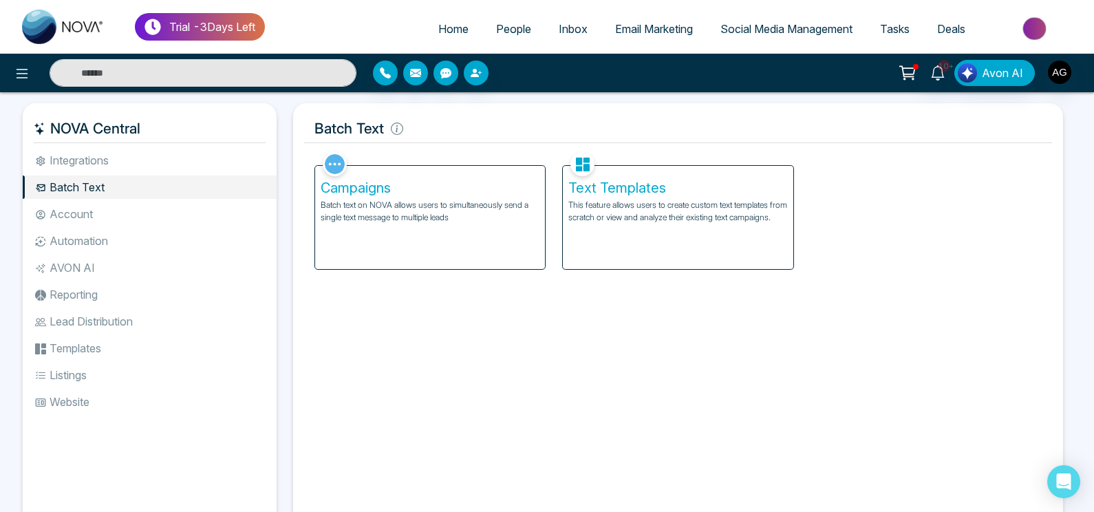
click at [92, 208] on li "Account" at bounding box center [150, 213] width 254 height 23
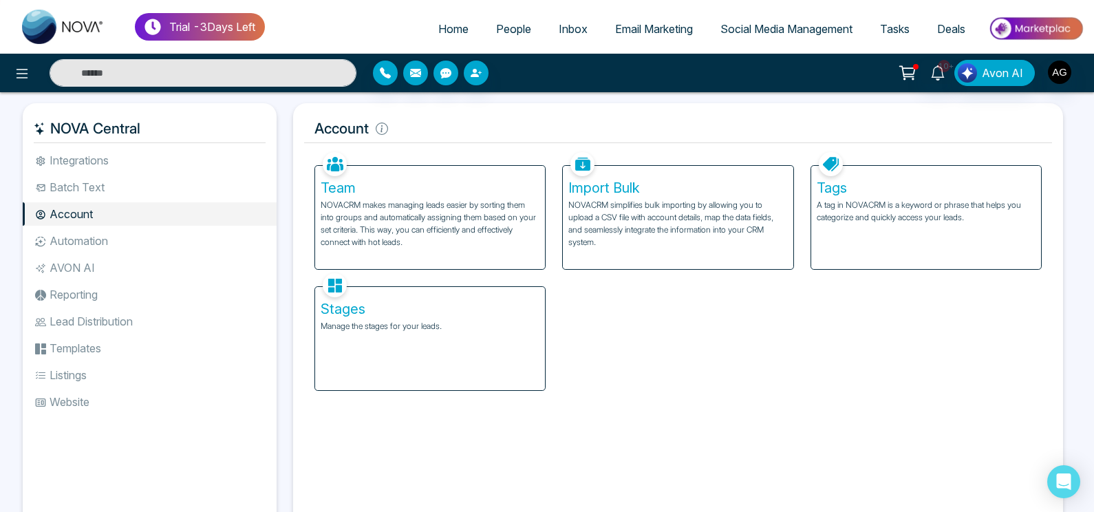
click at [433, 195] on h5 "Team" at bounding box center [430, 188] width 219 height 17
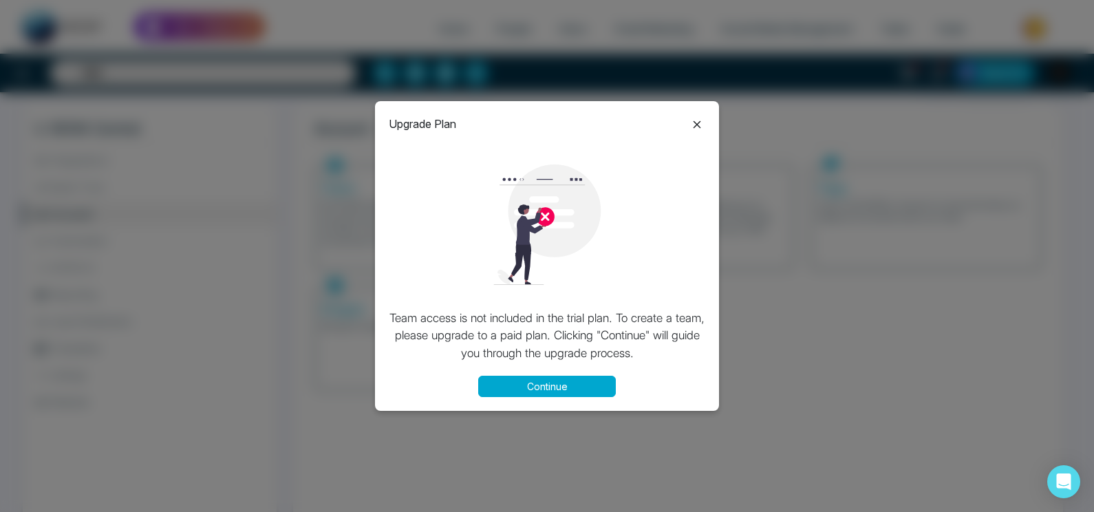
click at [694, 128] on icon at bounding box center [697, 124] width 17 height 17
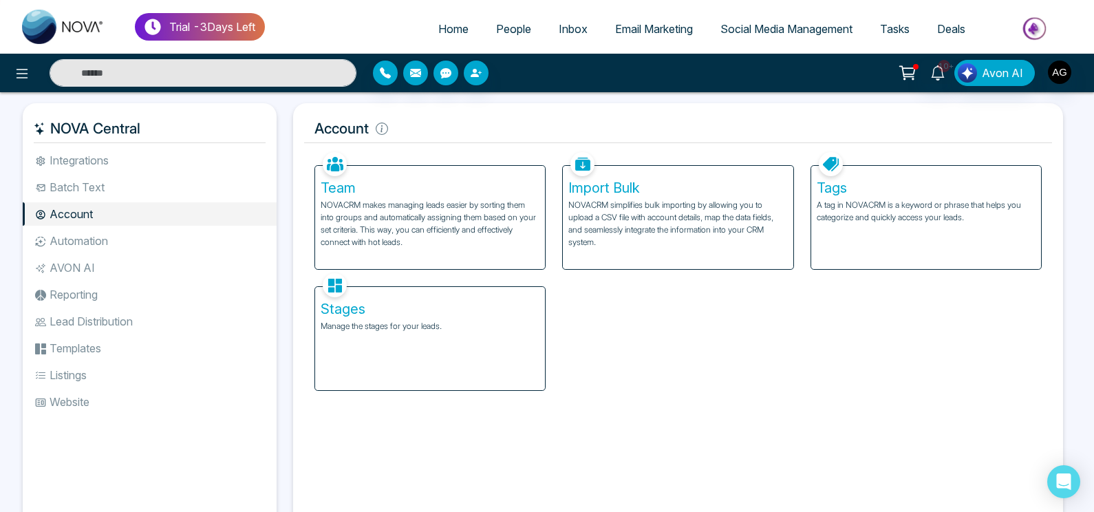
click at [514, 215] on p "NOVACRM makes managing leads easier by sorting them into groups and automatical…" at bounding box center [430, 224] width 219 height 50
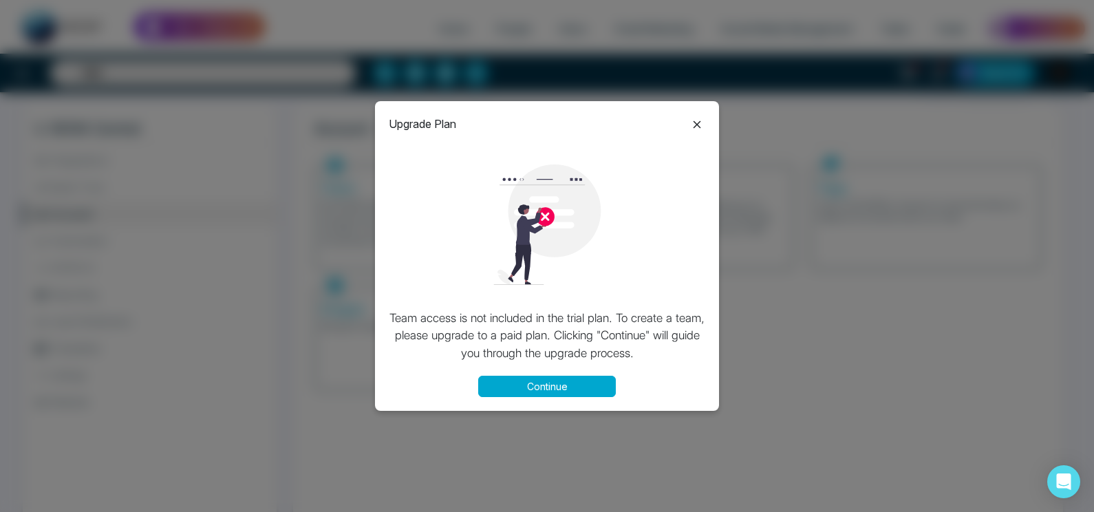
click at [694, 127] on icon at bounding box center [698, 124] width 8 height 8
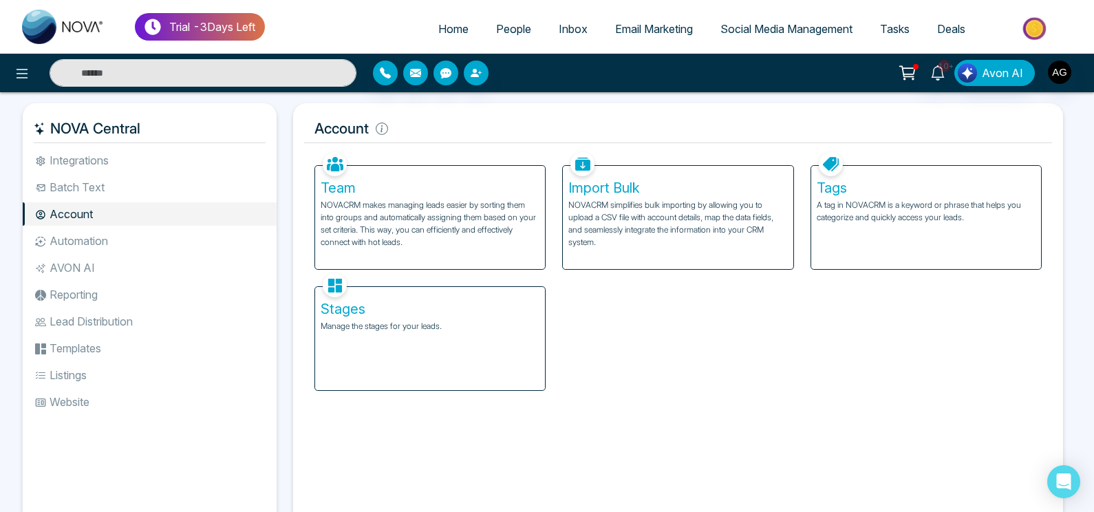
click at [670, 253] on div "Import Bulk NOVACRM simplifies bulk importing by allowing you to upload a CSV f…" at bounding box center [678, 217] width 230 height 103
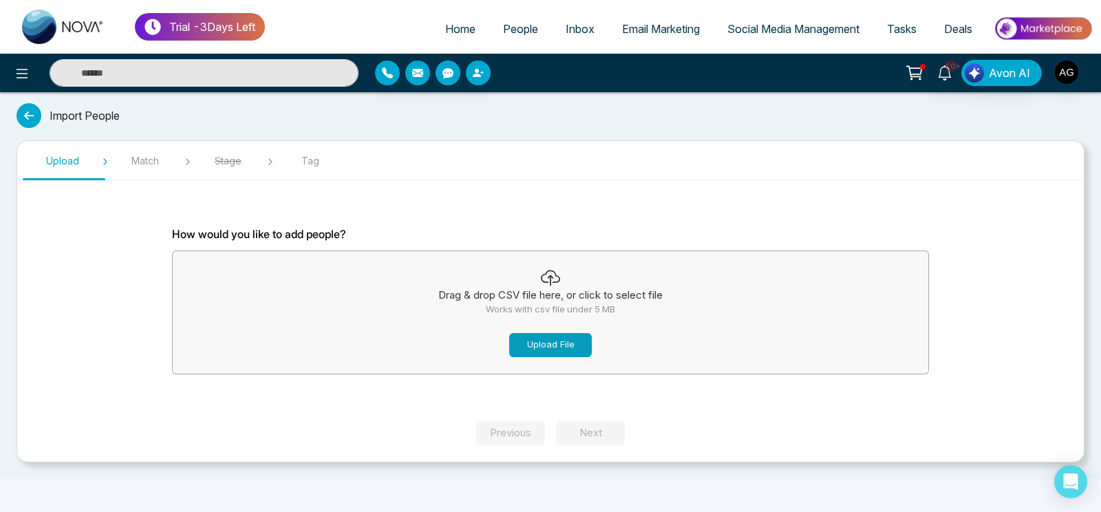
click at [584, 348] on button "Upload File" at bounding box center [550, 345] width 83 height 24
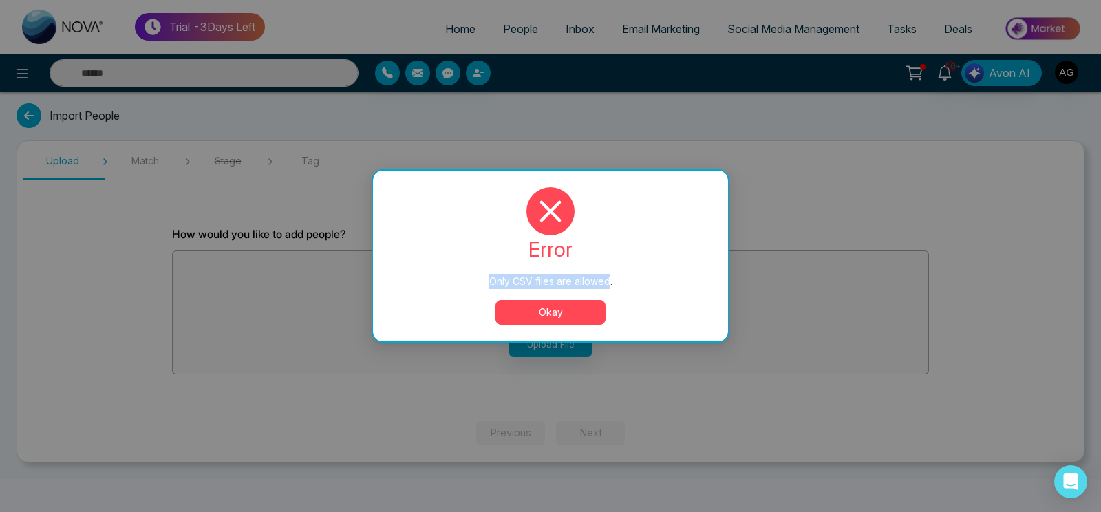
drag, startPoint x: 491, startPoint y: 281, endPoint x: 610, endPoint y: 283, distance: 119.1
click at [610, 283] on div "Only CSV files are allowed." at bounding box center [550, 281] width 300 height 15
click at [581, 415] on div "Only CSV files are allowed. error Only CSV files are allowed. Okay" at bounding box center [550, 256] width 1101 height 512
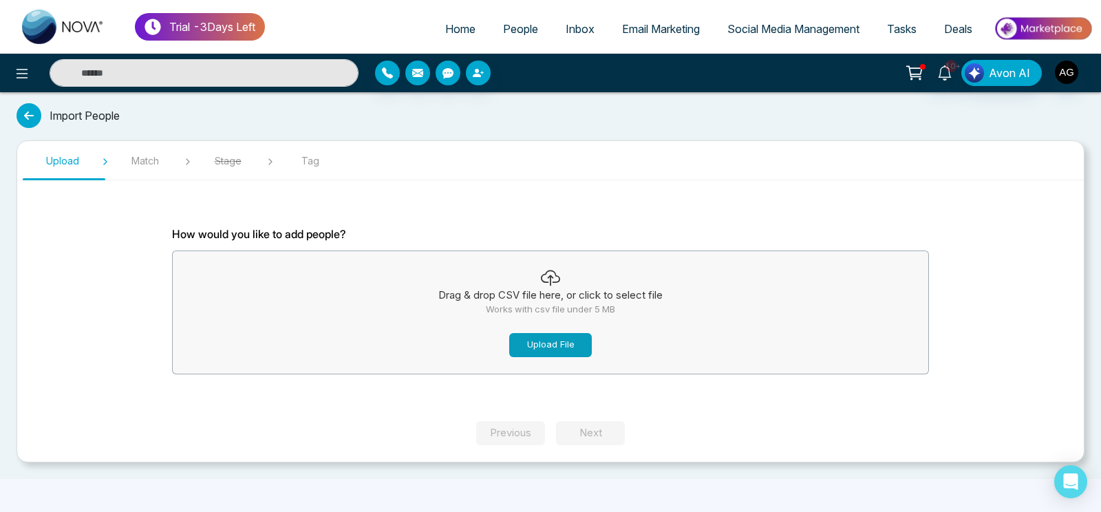
click at [565, 339] on button "Upload File" at bounding box center [550, 345] width 83 height 24
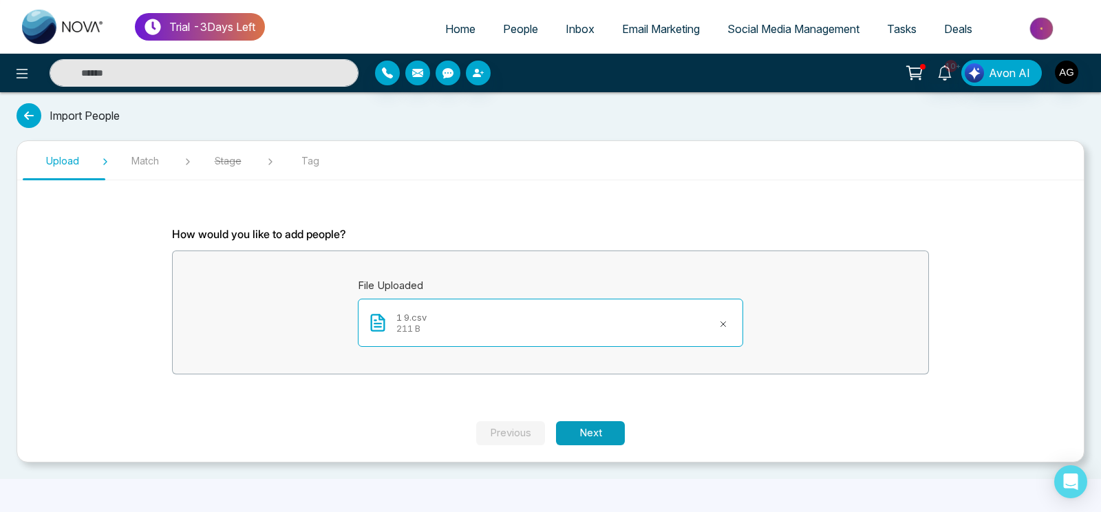
click at [616, 422] on button "Next" at bounding box center [590, 433] width 69 height 24
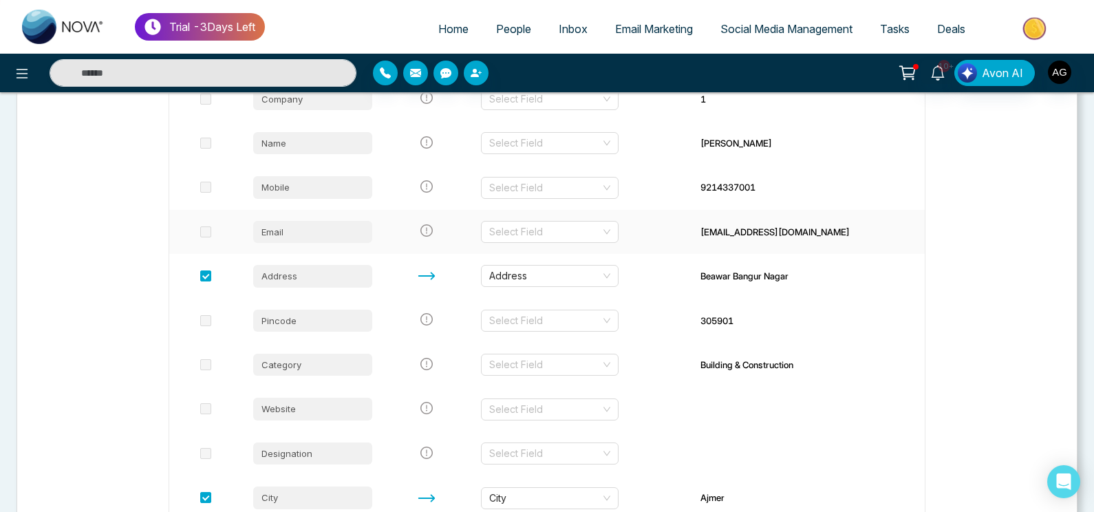
scroll to position [257, 0]
click at [577, 224] on input "search" at bounding box center [544, 230] width 111 height 21
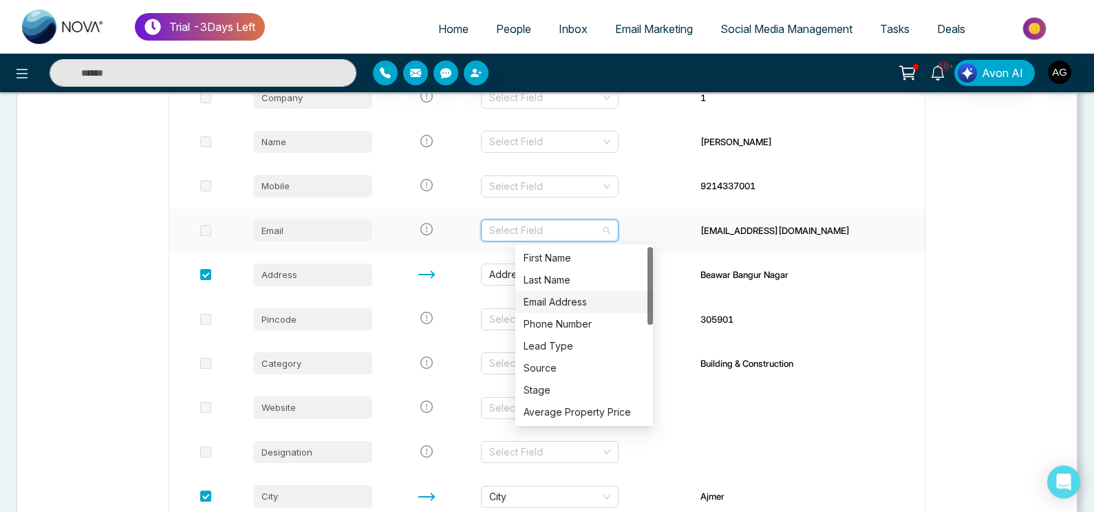
click at [583, 303] on div "Email Address" at bounding box center [584, 301] width 121 height 15
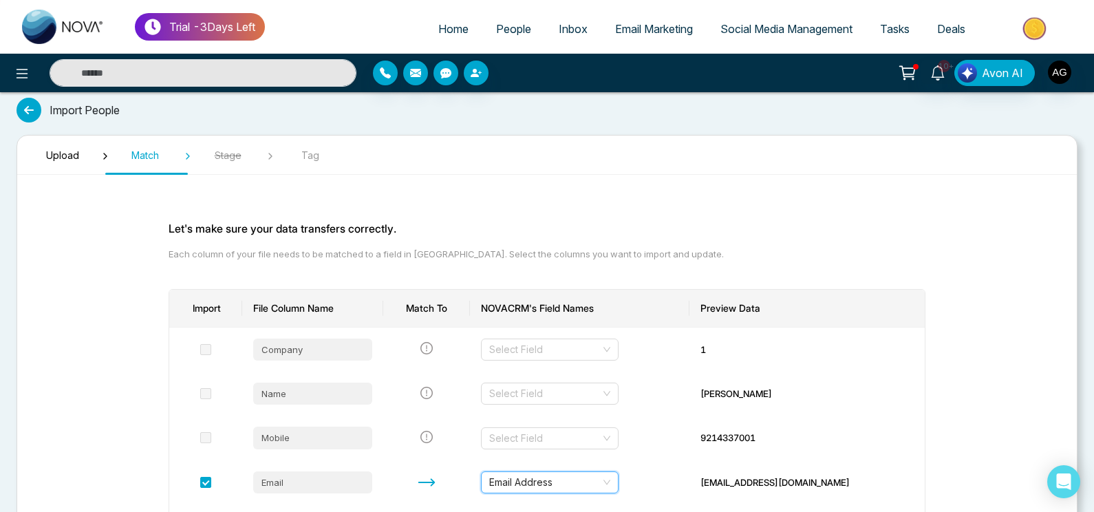
scroll to position [0, 0]
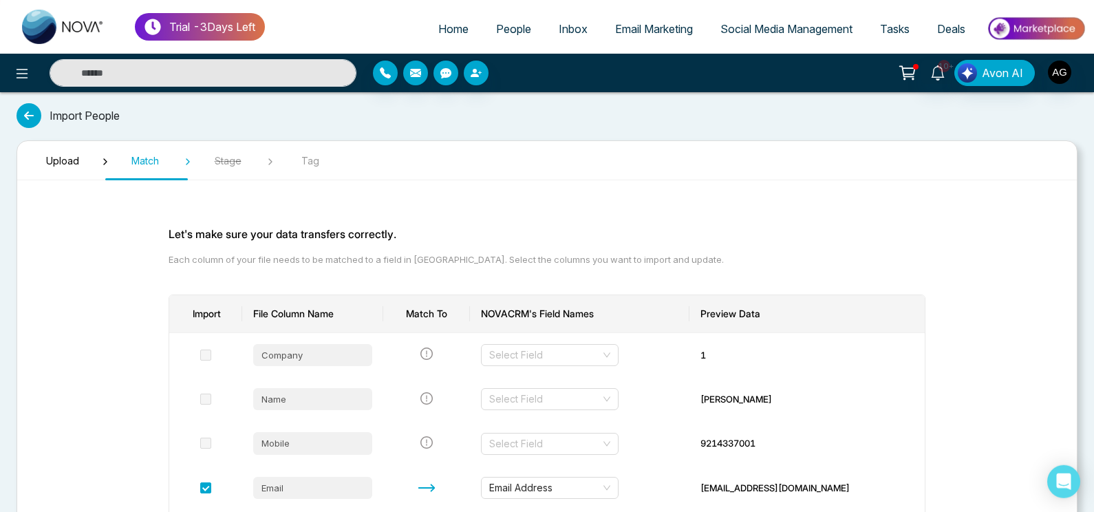
click at [500, 20] on link "People" at bounding box center [513, 29] width 63 height 26
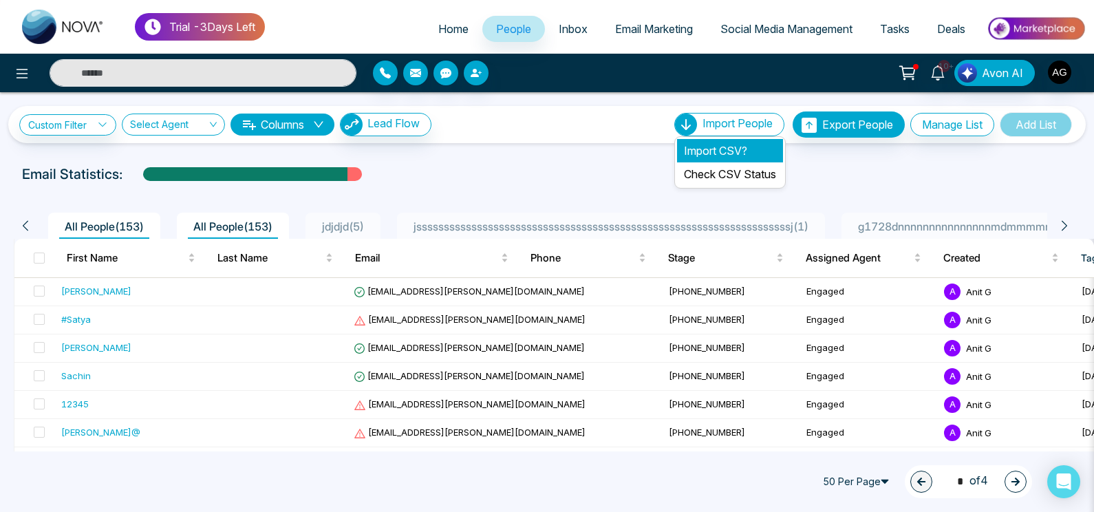
click at [740, 147] on li "Import CSV?" at bounding box center [730, 150] width 106 height 23
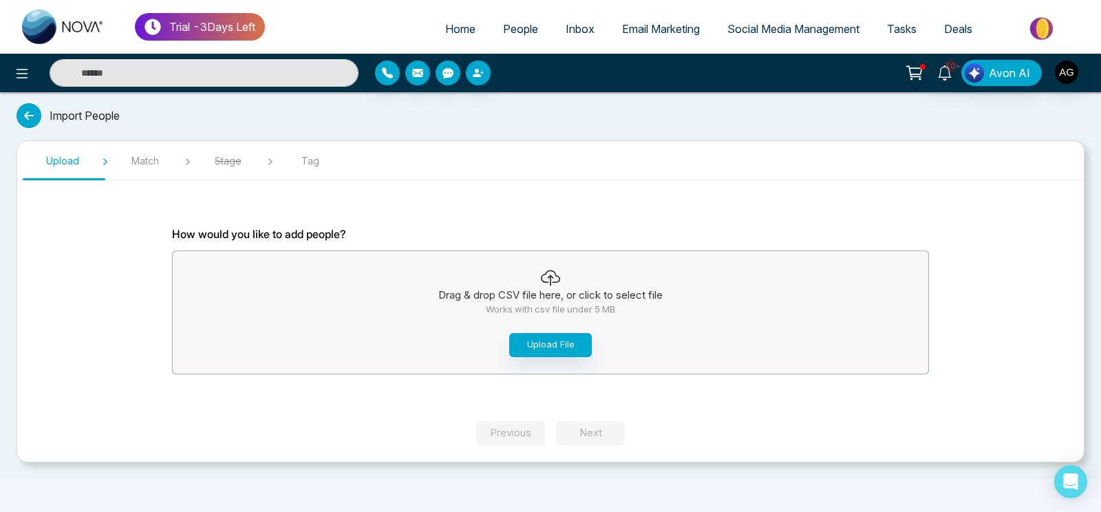
click at [456, 26] on span "Home" at bounding box center [460, 29] width 30 height 14
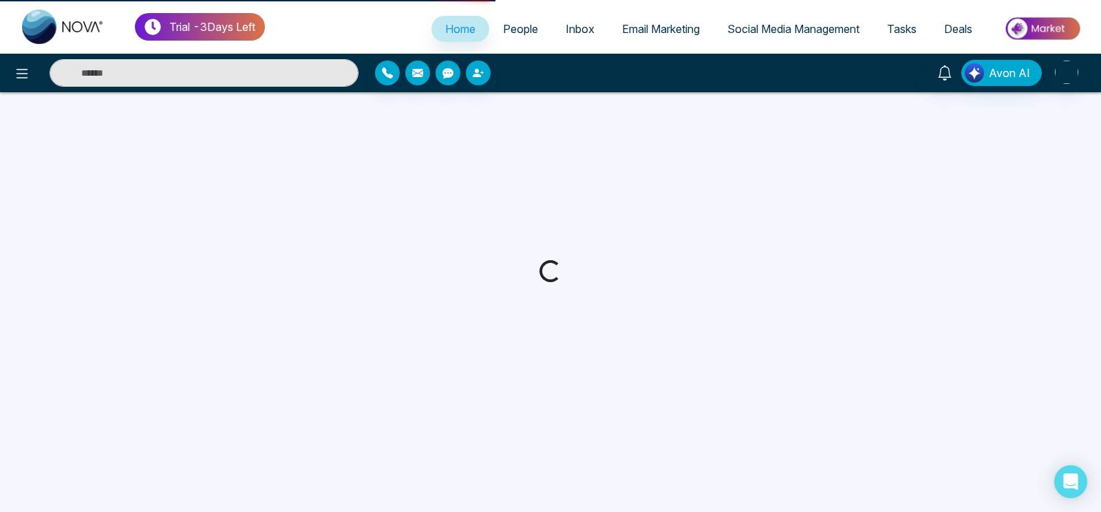
select select "*"
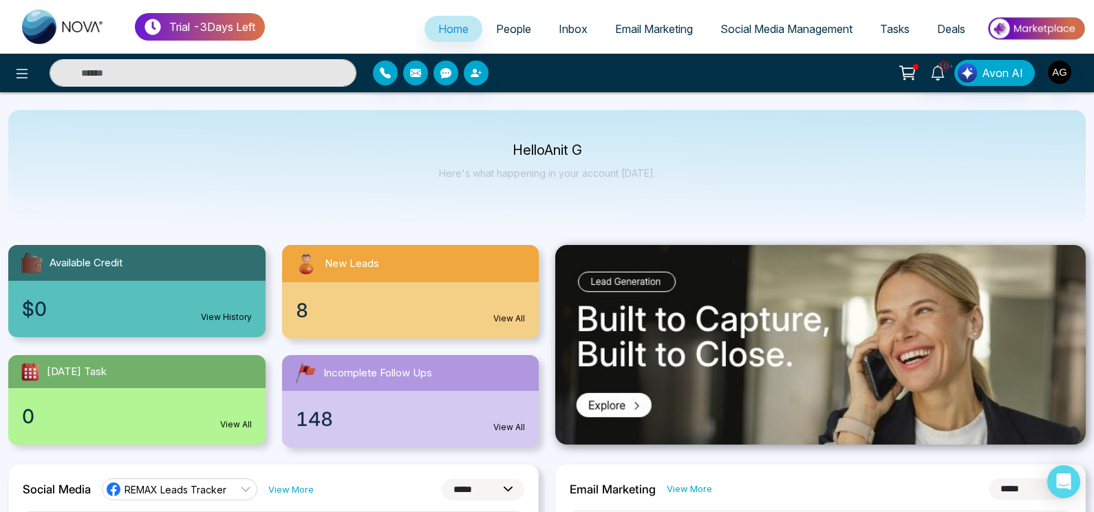
click at [776, 149] on div "Hello Anit G Here's what happening in your account [DATE]." at bounding box center [546, 167] width 1077 height 114
